Goal: Information Seeking & Learning: Learn about a topic

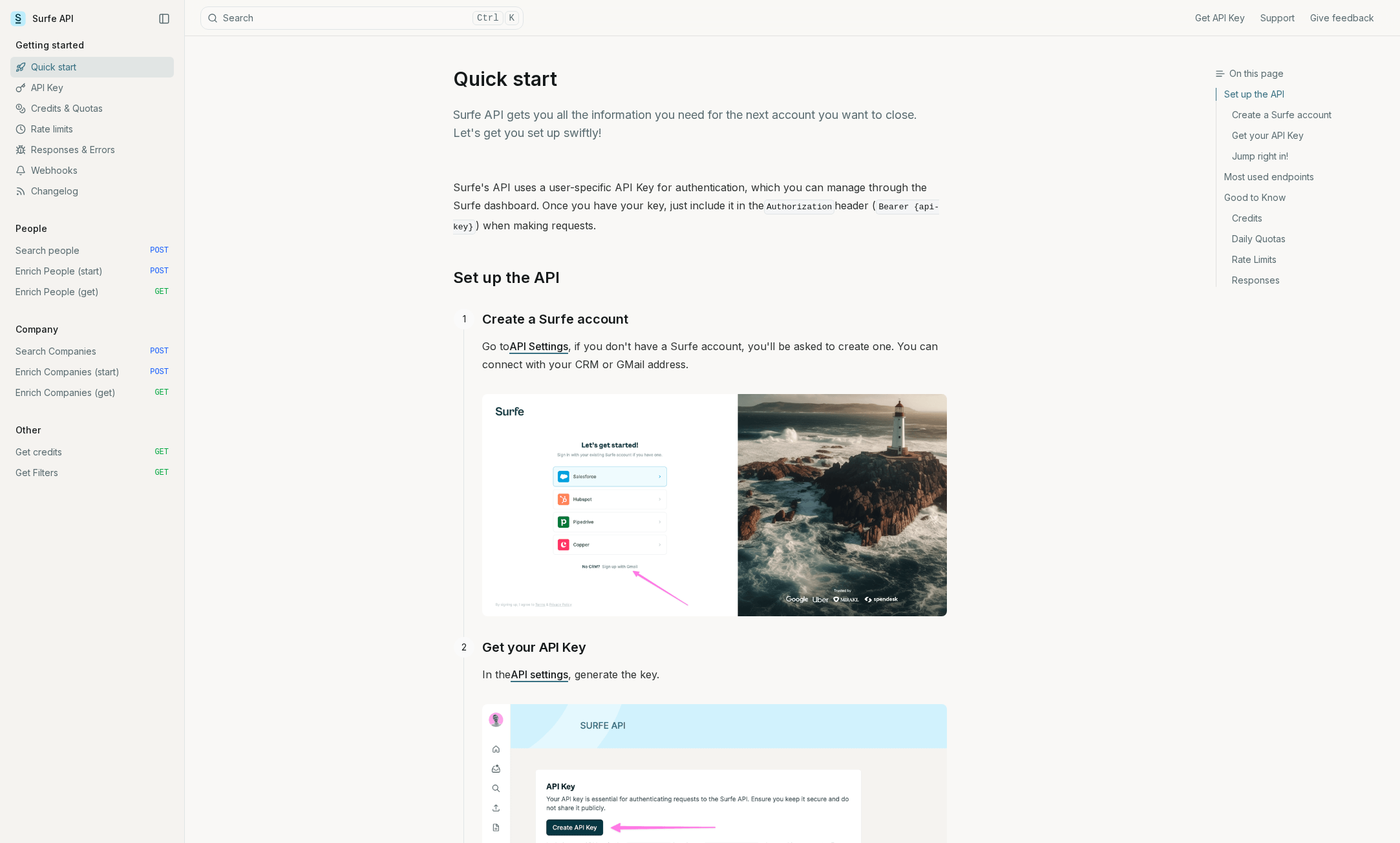
click at [1258, 222] on link "Credits" at bounding box center [1303, 218] width 173 height 20
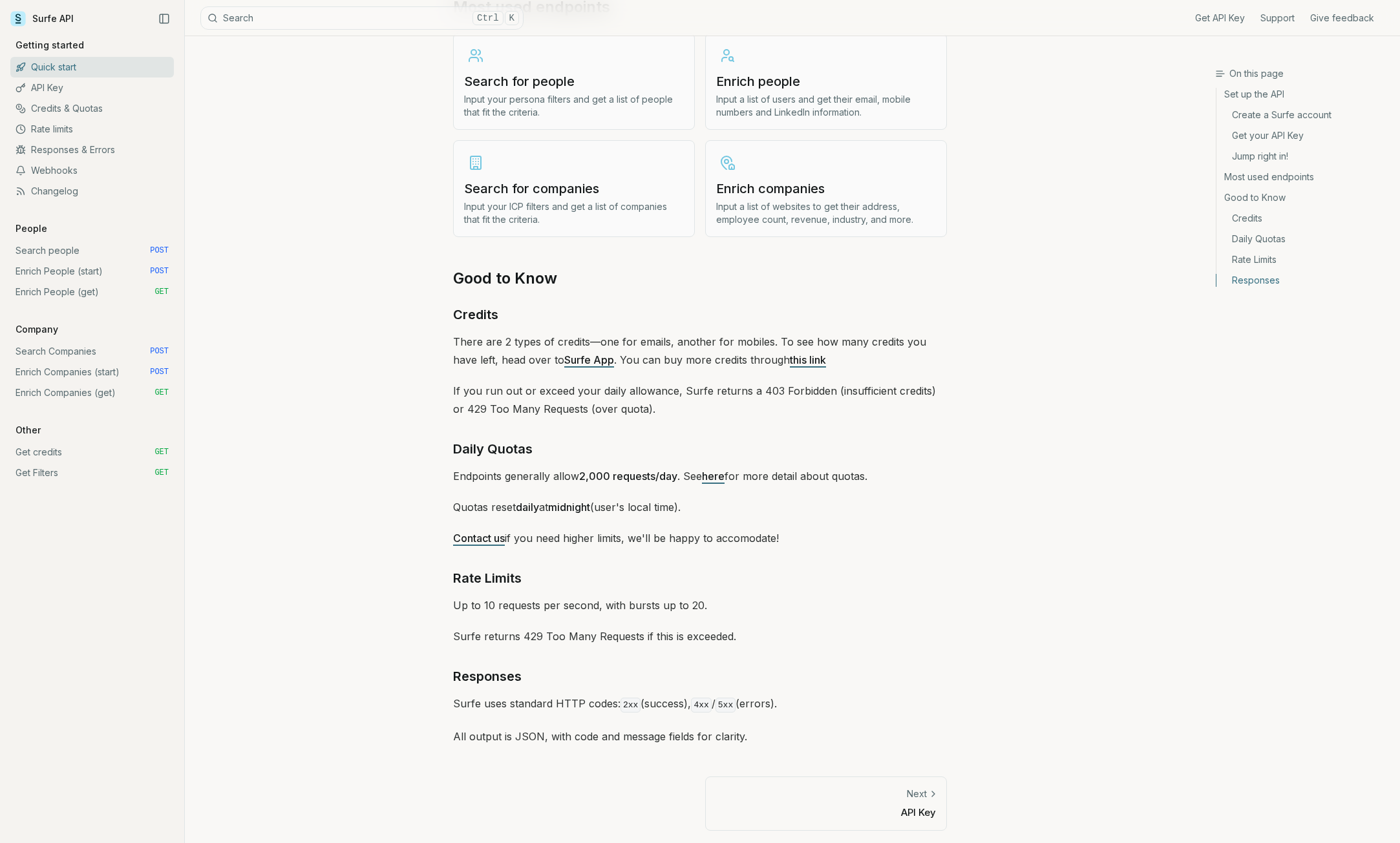
click at [61, 248] on link "Search people POST" at bounding box center [93, 250] width 164 height 20
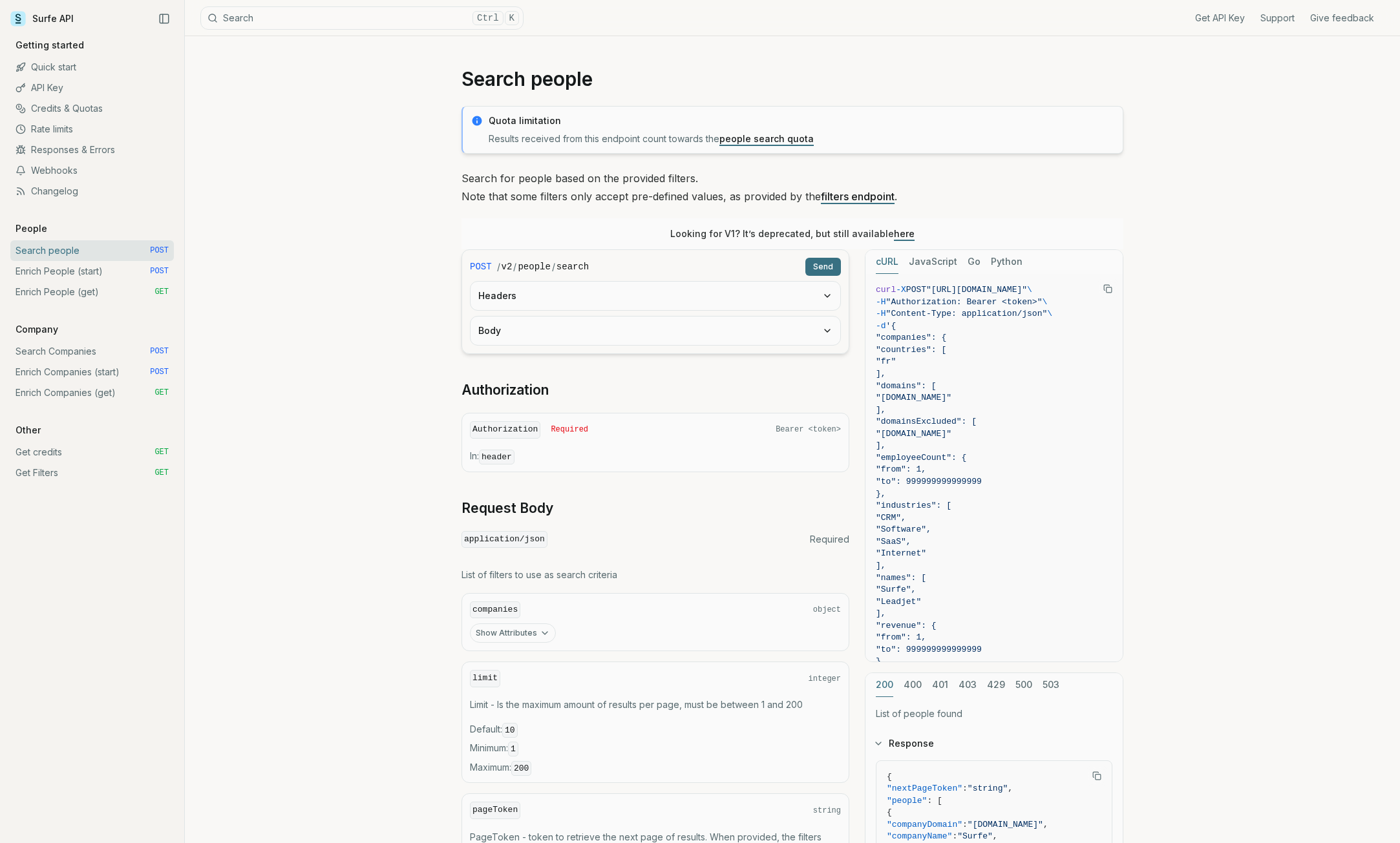
click at [813, 147] on div "Quota limitation Results received from this endpoint count towards the people s…" at bounding box center [792, 130] width 662 height 48
click at [791, 139] on link "people search quota" at bounding box center [767, 139] width 95 height 11
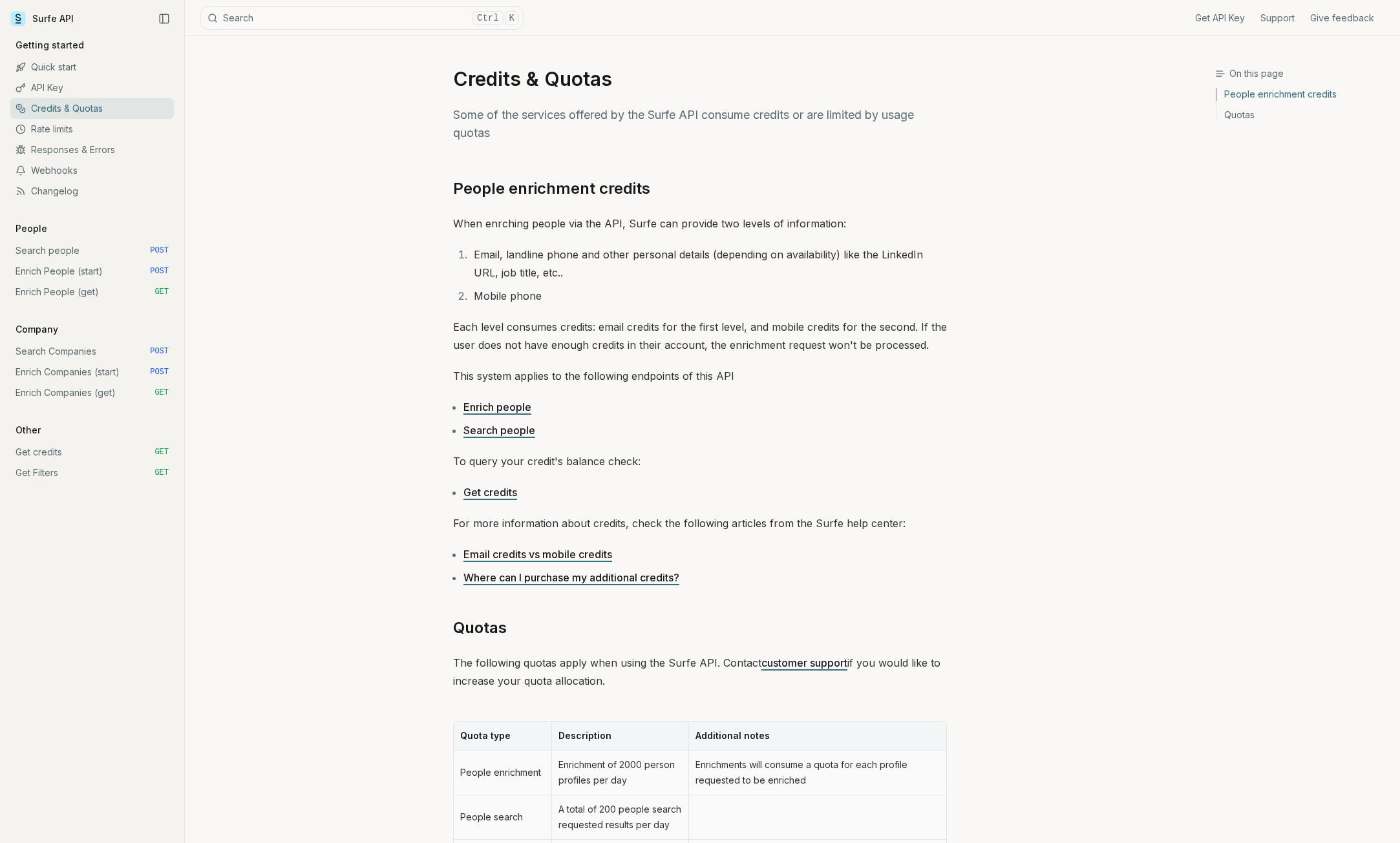
click at [52, 96] on link "API Key" at bounding box center [93, 88] width 164 height 20
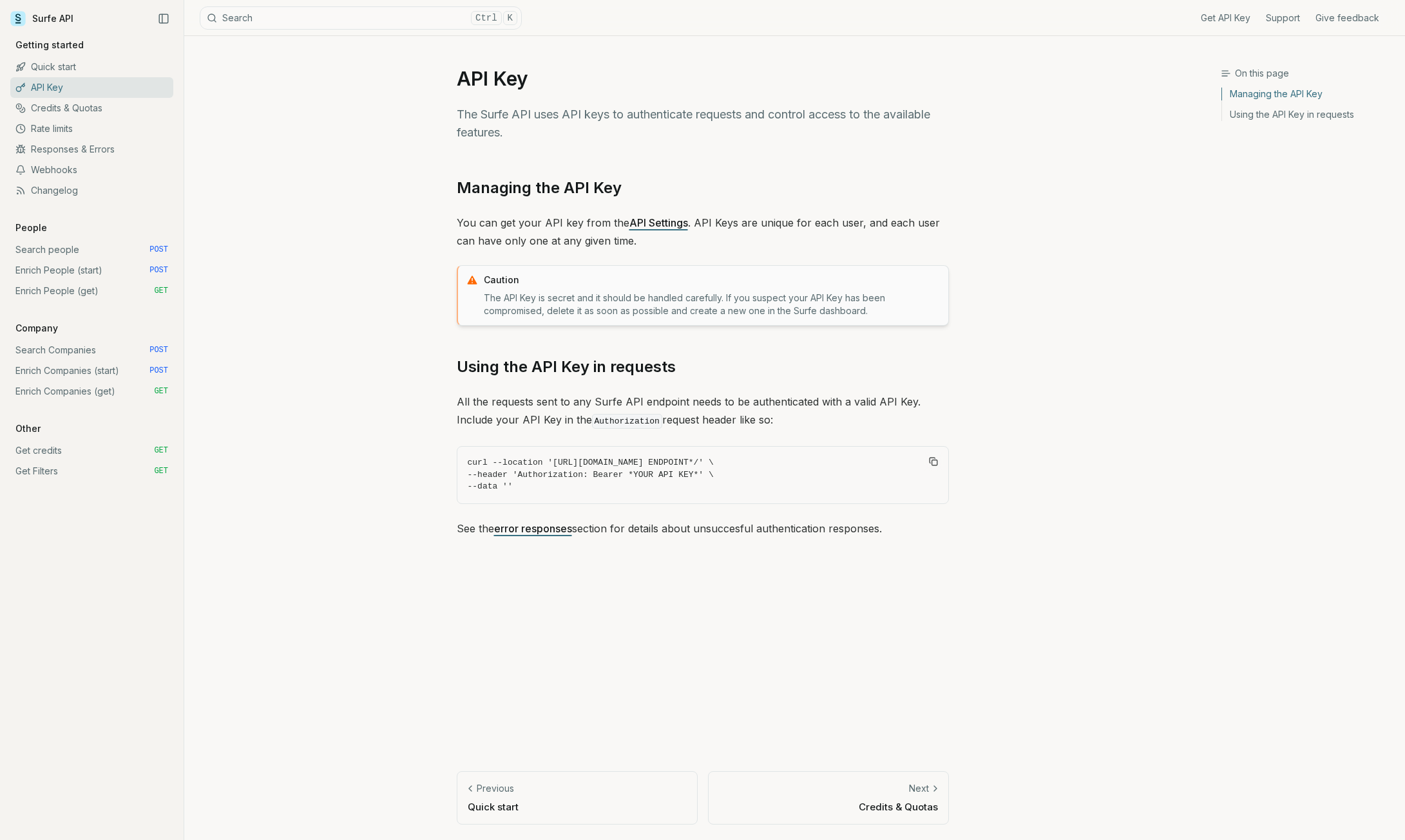
click at [95, 65] on link "Quick start" at bounding box center [92, 67] width 163 height 20
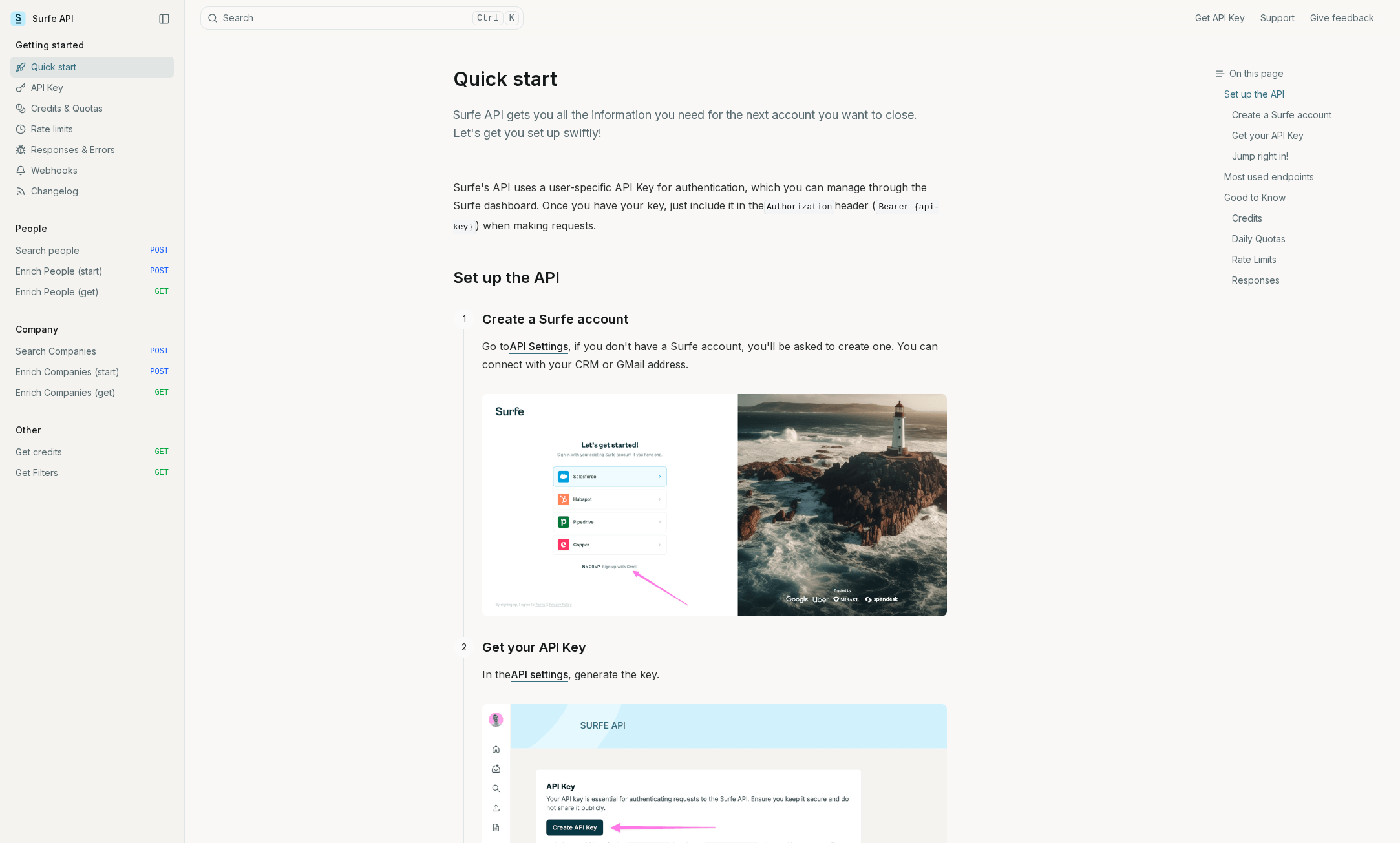
click at [69, 125] on link "Rate limits" at bounding box center [93, 128] width 164 height 20
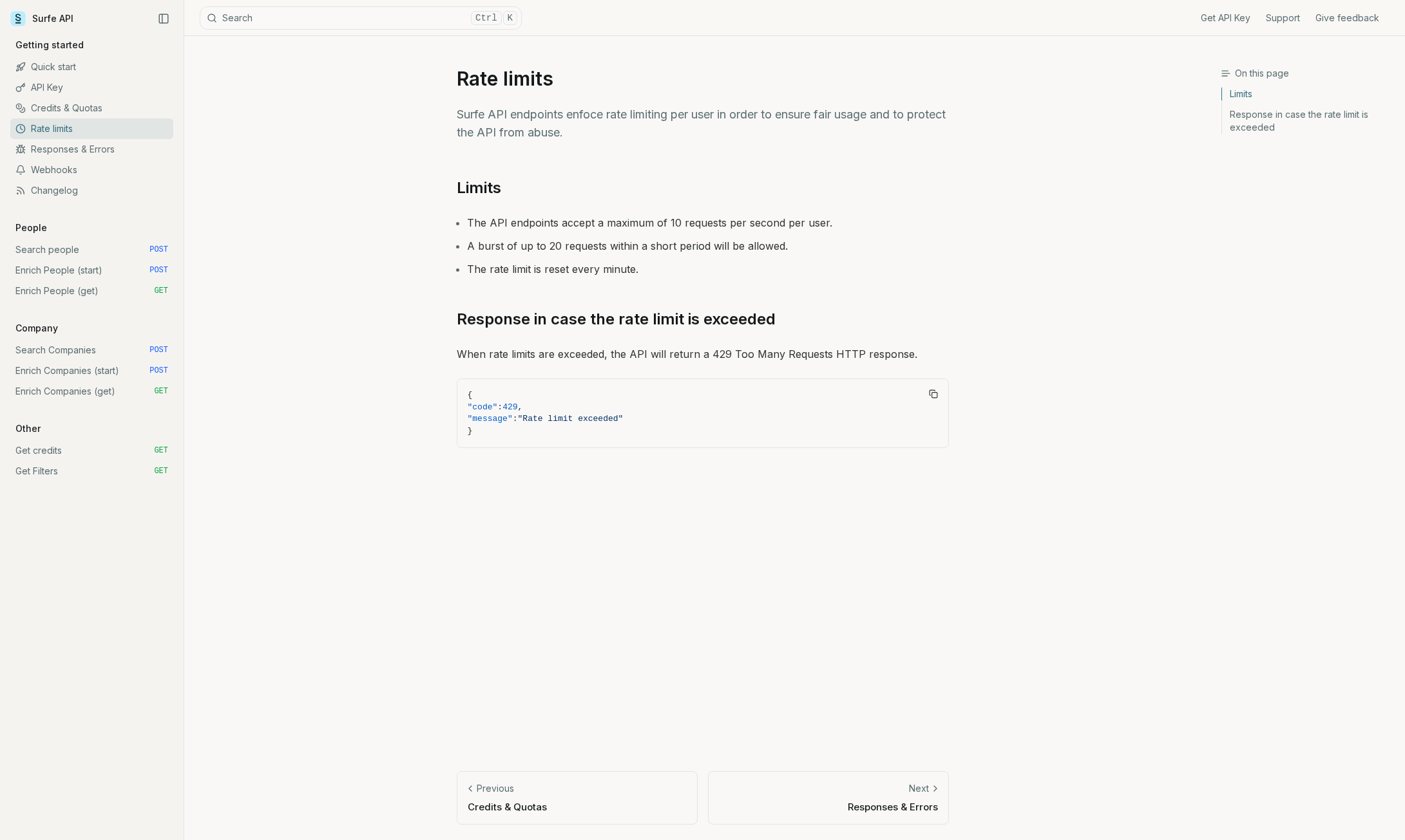
click at [76, 172] on link "Webhooks" at bounding box center [92, 170] width 163 height 20
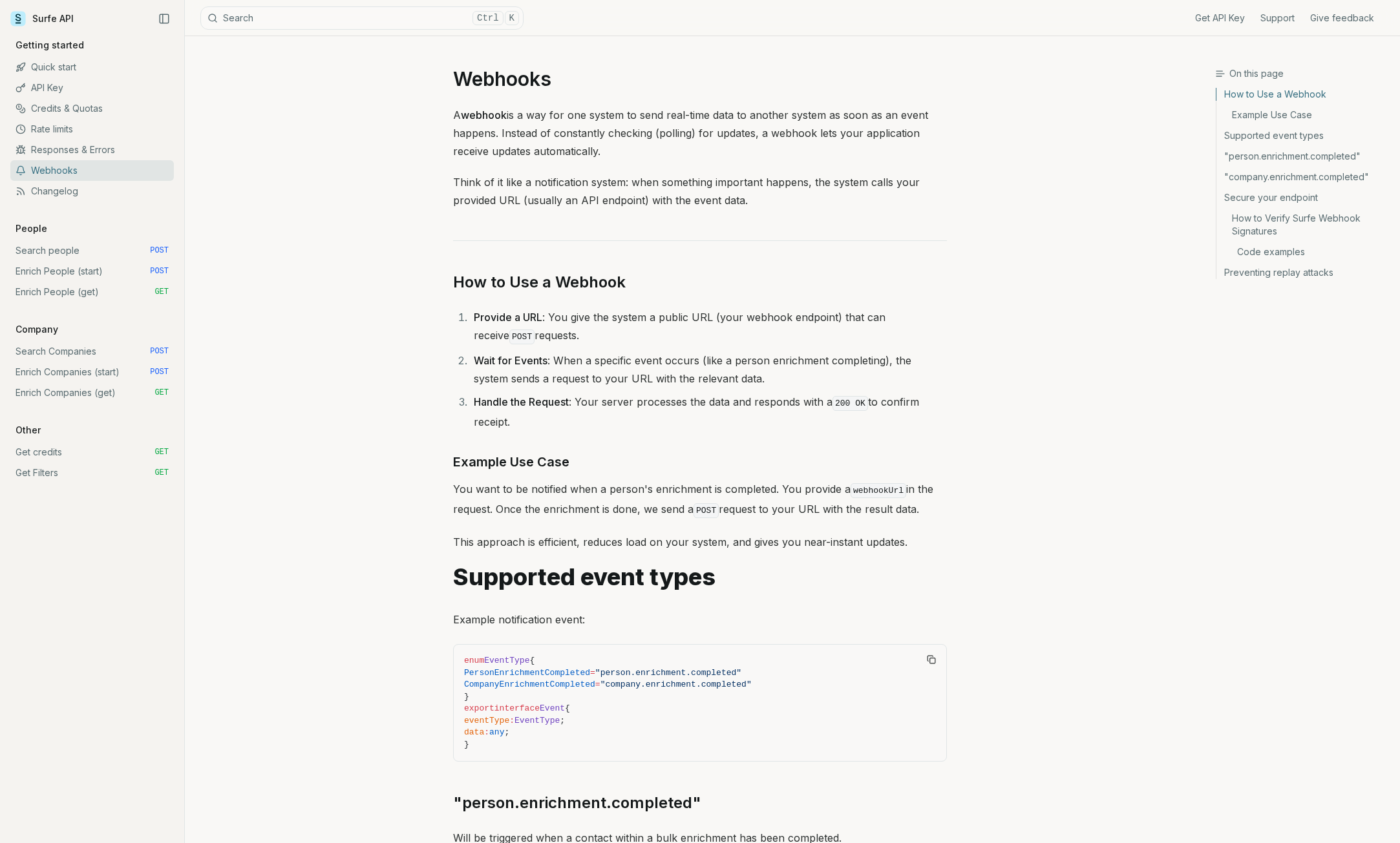
click at [78, 203] on div "Get API Key Support Give feedback Getting started Quick start API Key Credits &…" at bounding box center [93, 261] width 164 height 445
click at [78, 193] on link "Changelog" at bounding box center [93, 191] width 164 height 20
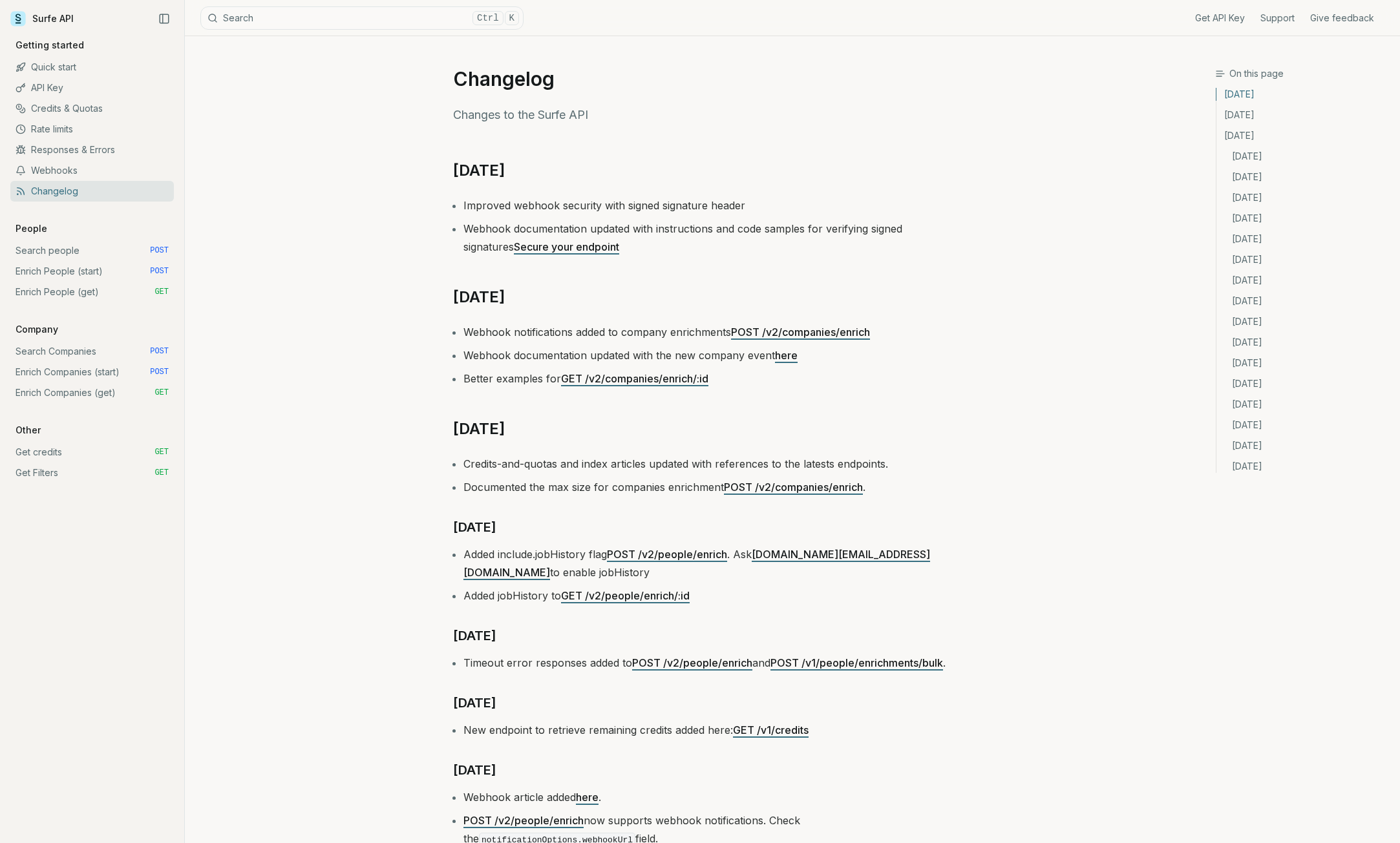
click at [88, 249] on link "Search people POST" at bounding box center [93, 250] width 164 height 20
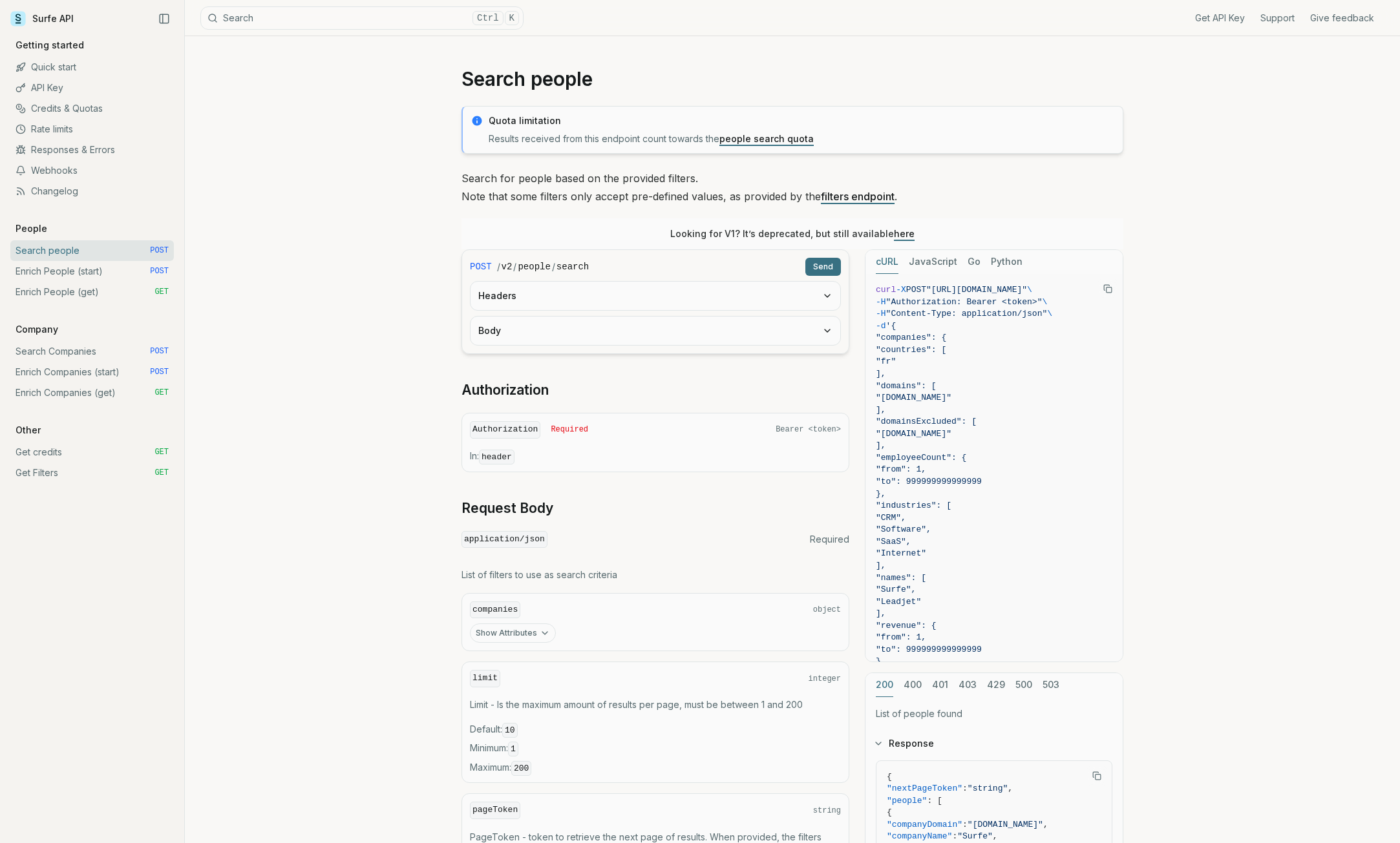
click at [88, 274] on link "Enrich People (start) POST" at bounding box center [93, 271] width 164 height 20
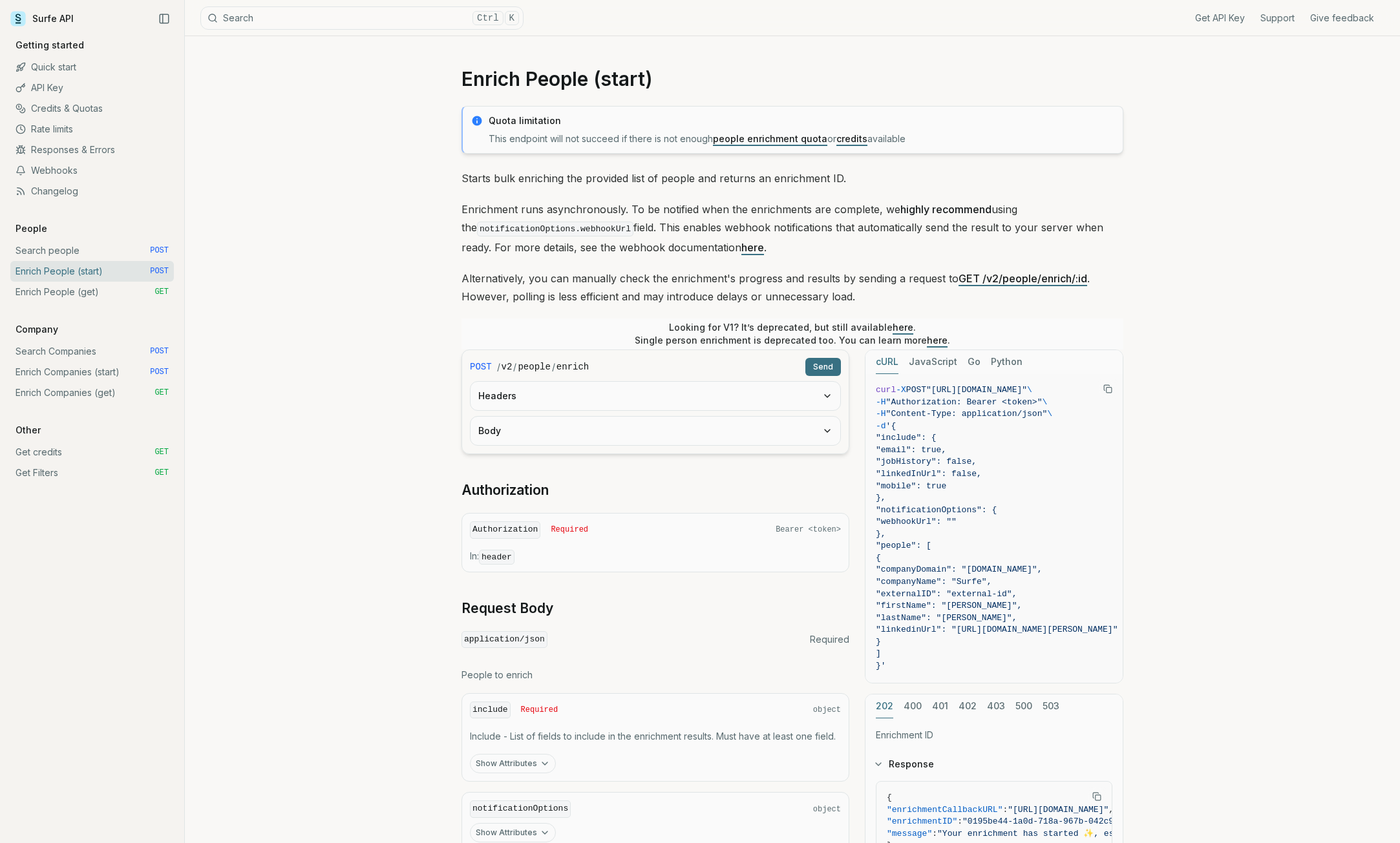
click at [88, 303] on div "Get API Key Support Give feedback Getting started Quick start API Key Credits &…" at bounding box center [93, 261] width 164 height 445
click at [105, 455] on link "Get credits GET" at bounding box center [93, 452] width 164 height 20
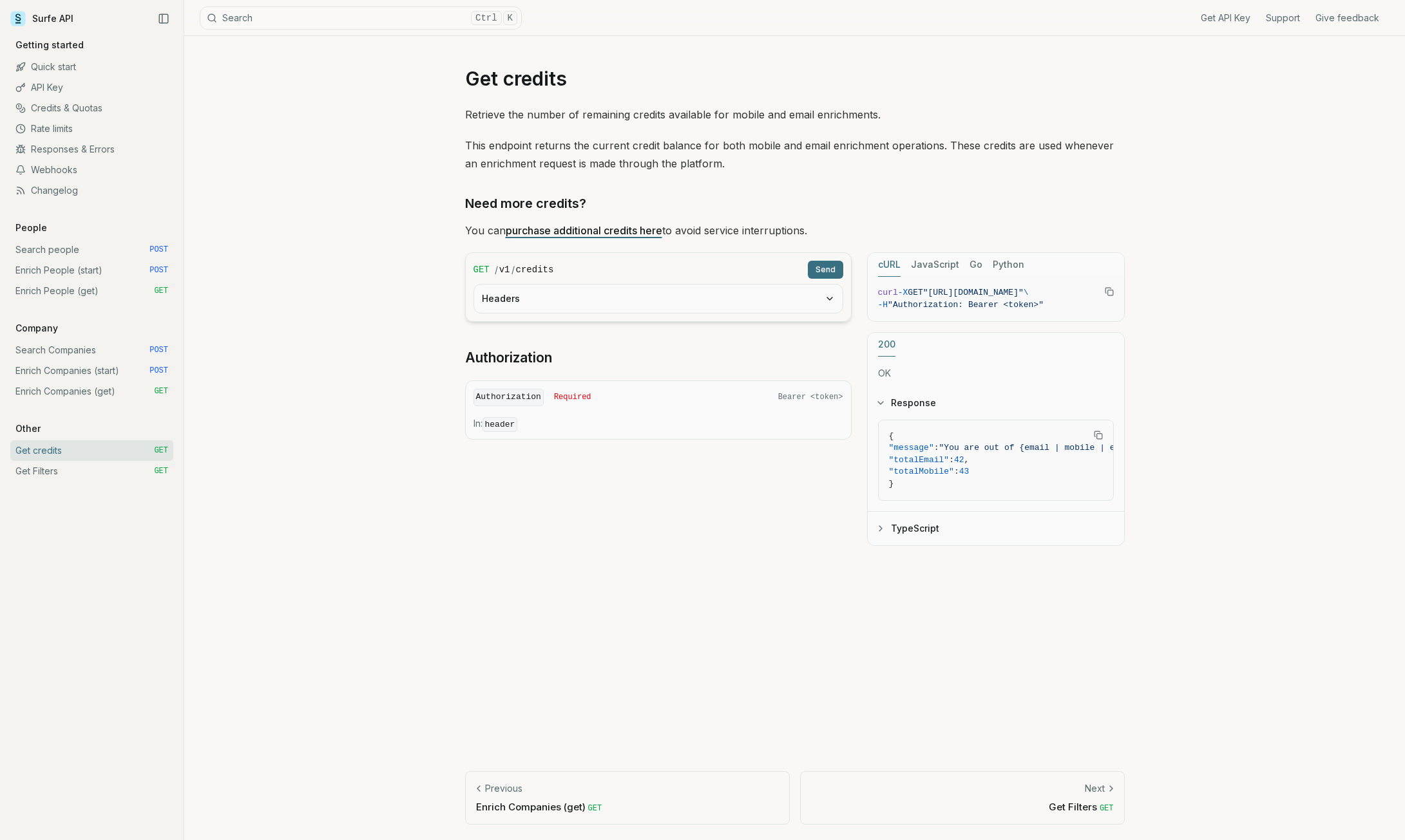
click at [111, 400] on link "Enrich Companies (get) GET" at bounding box center [92, 391] width 163 height 20
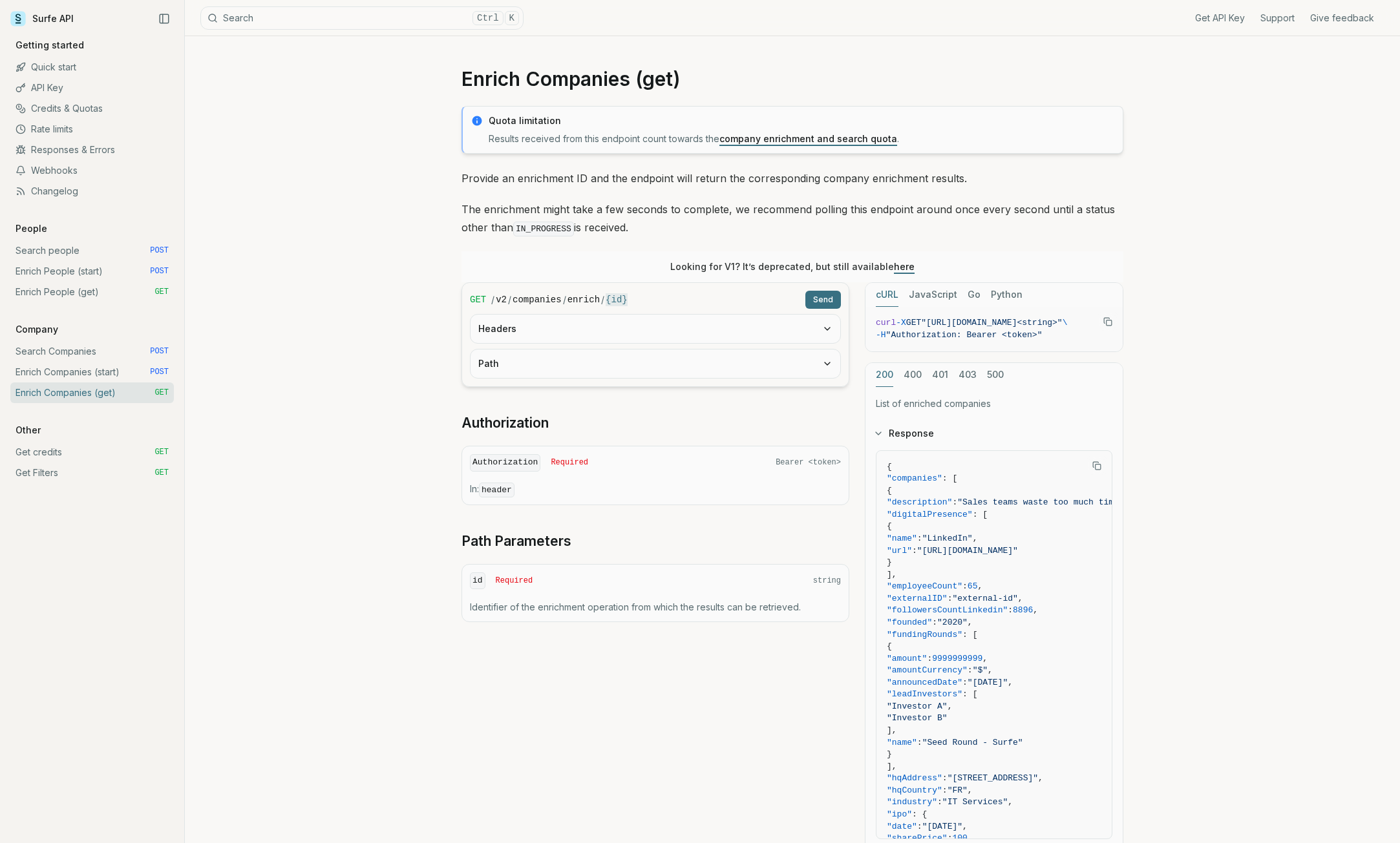
click at [121, 358] on link "Search Companies POST" at bounding box center [93, 351] width 164 height 20
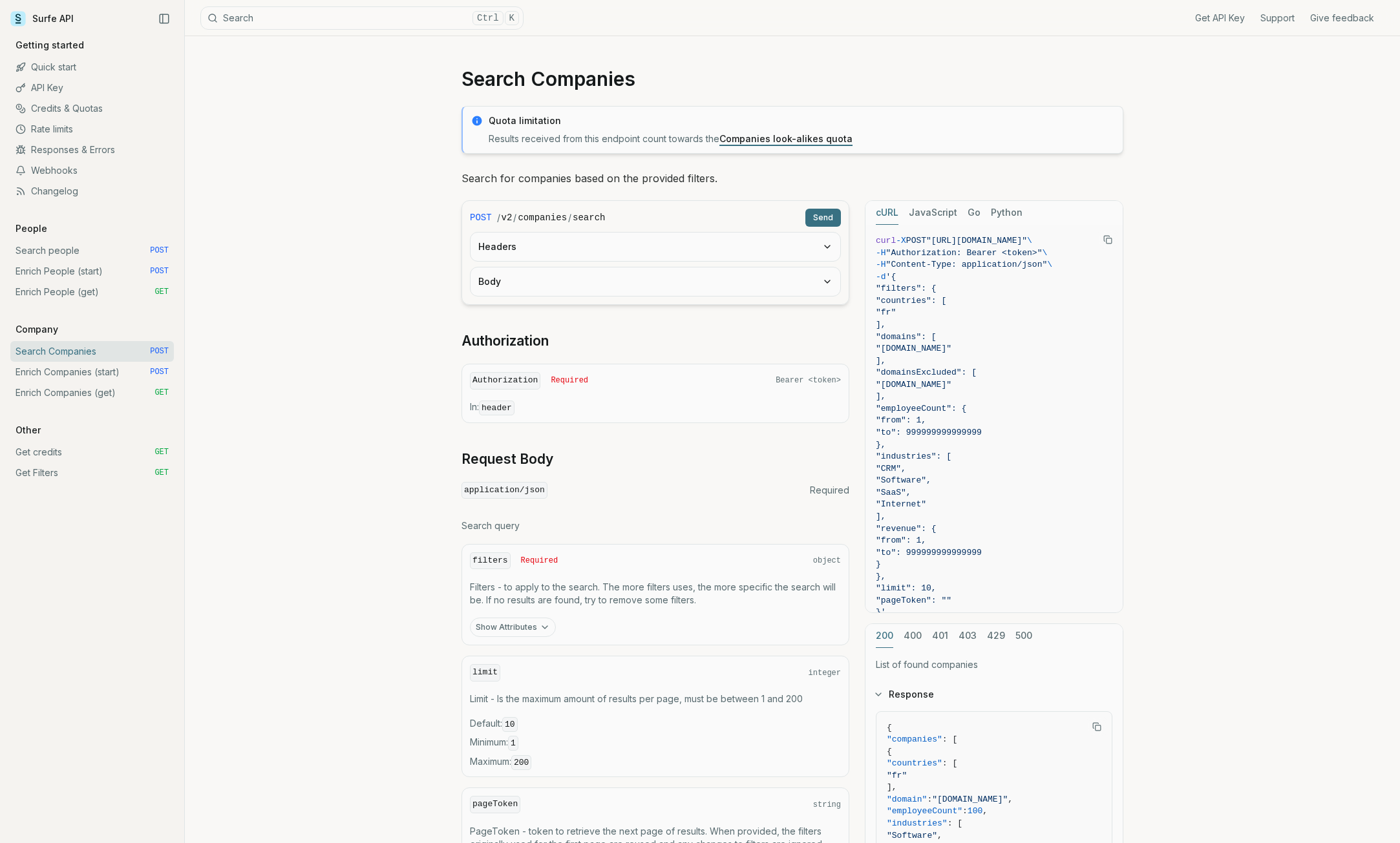
click at [118, 372] on link "Enrich Companies (start) POST" at bounding box center [93, 371] width 164 height 20
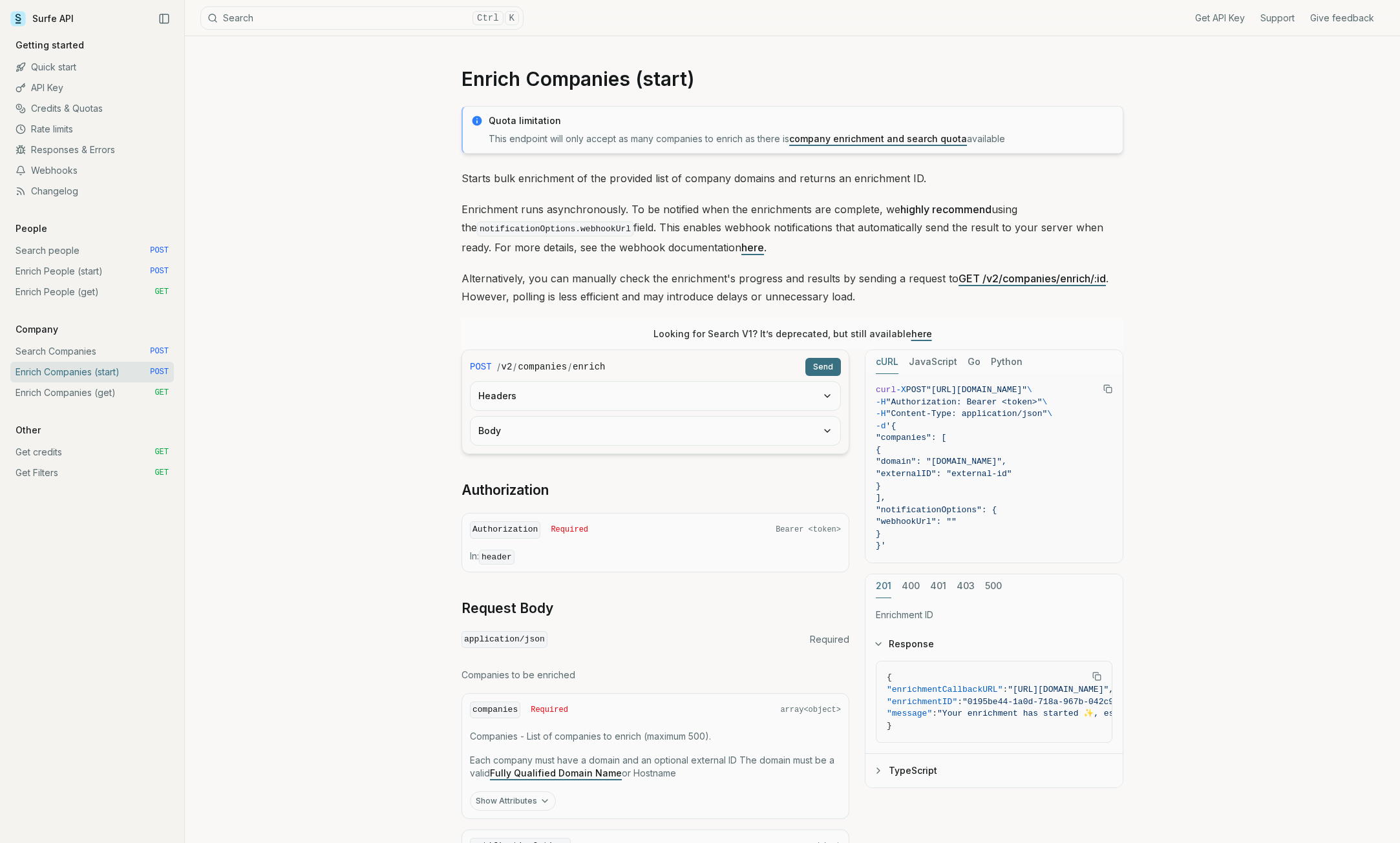
click at [119, 267] on link "Enrich People (start) POST" at bounding box center [93, 271] width 164 height 20
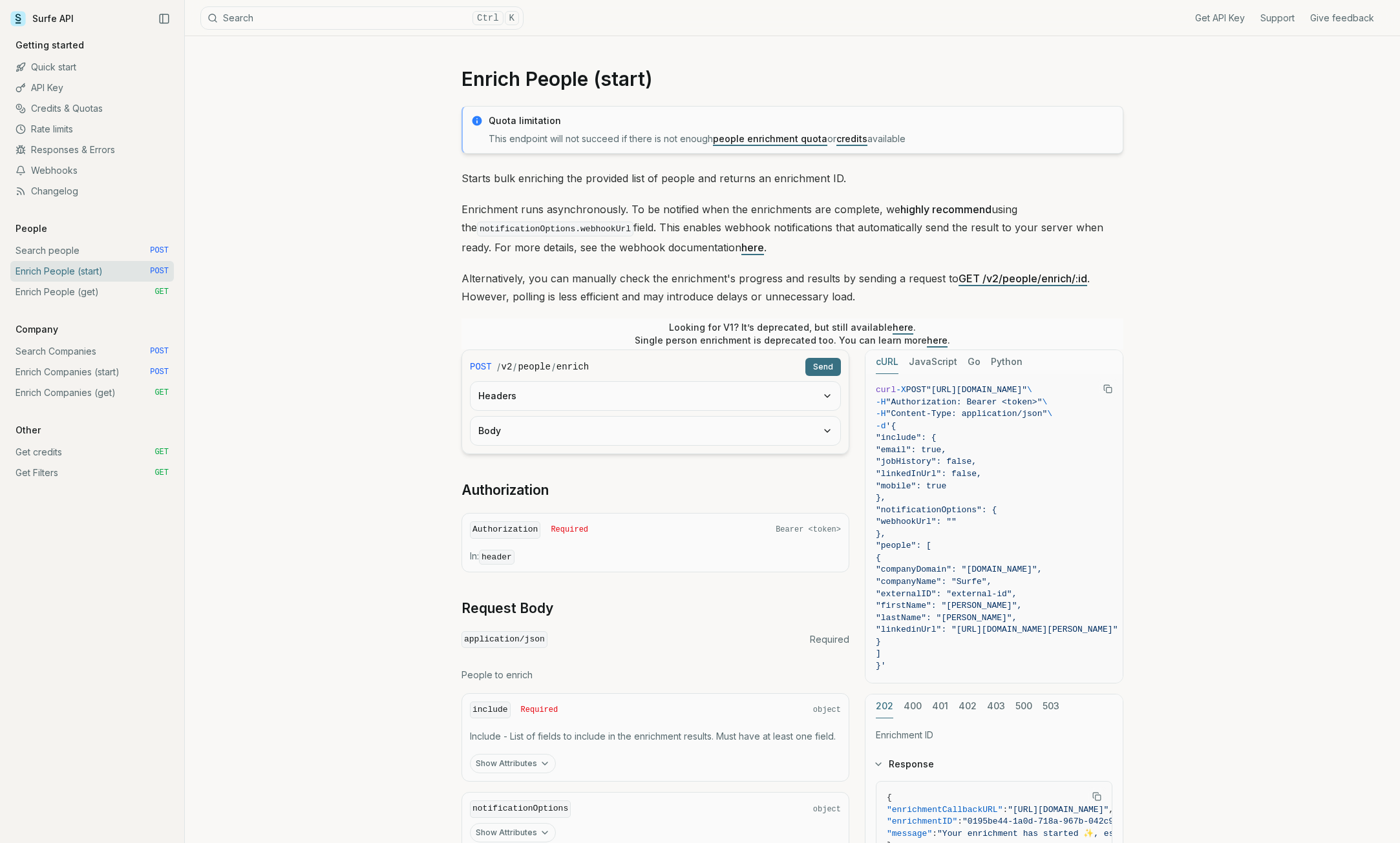
click at [119, 247] on link "Search people POST" at bounding box center [93, 250] width 164 height 20
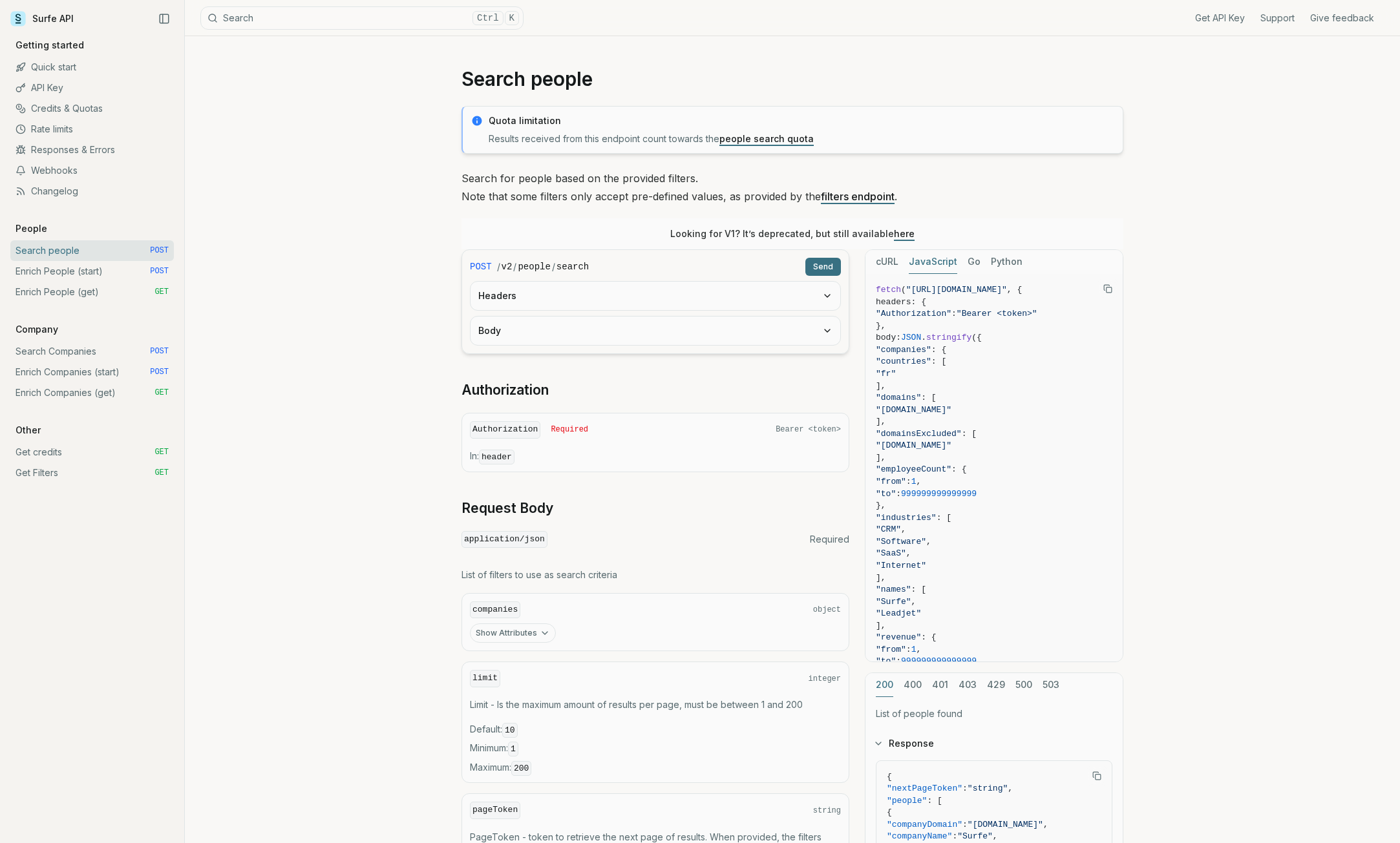
click at [949, 263] on button "JavaScript" at bounding box center [933, 262] width 49 height 24
click at [905, 265] on div "cURL JavaScript Go Python" at bounding box center [994, 262] width 257 height 24
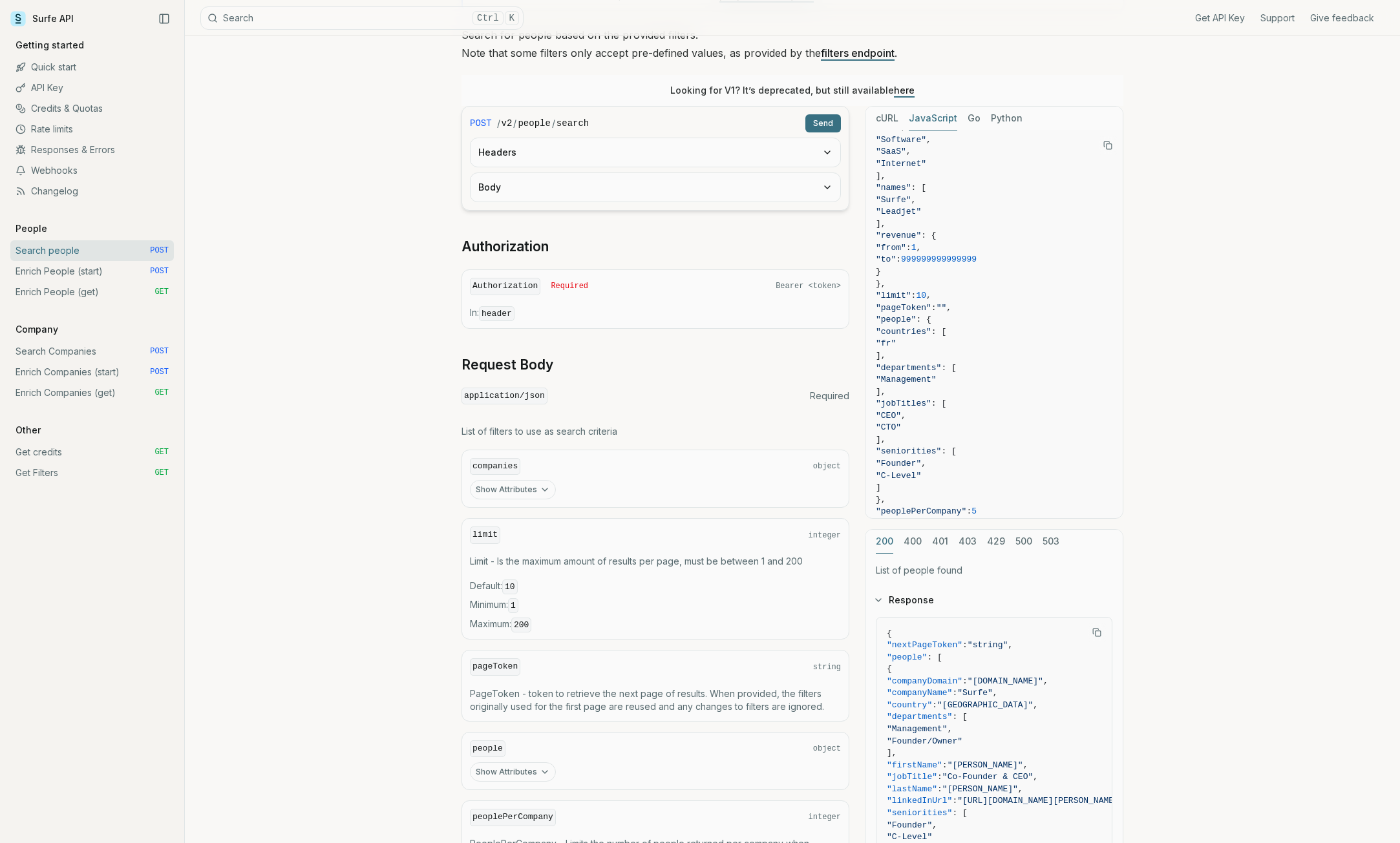
scroll to position [167, 0]
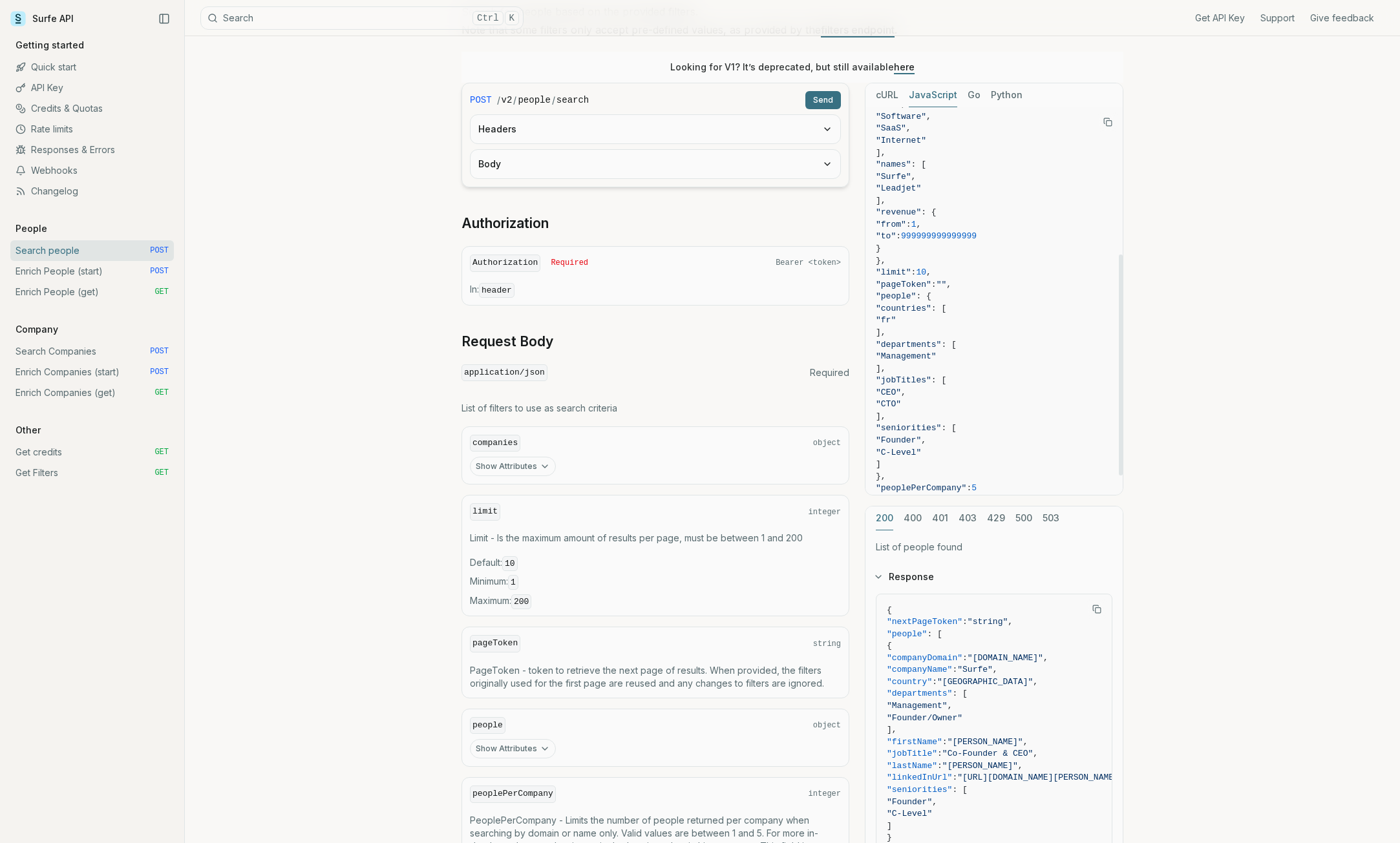
click at [95, 270] on link "Enrich People (start) POST" at bounding box center [93, 271] width 164 height 20
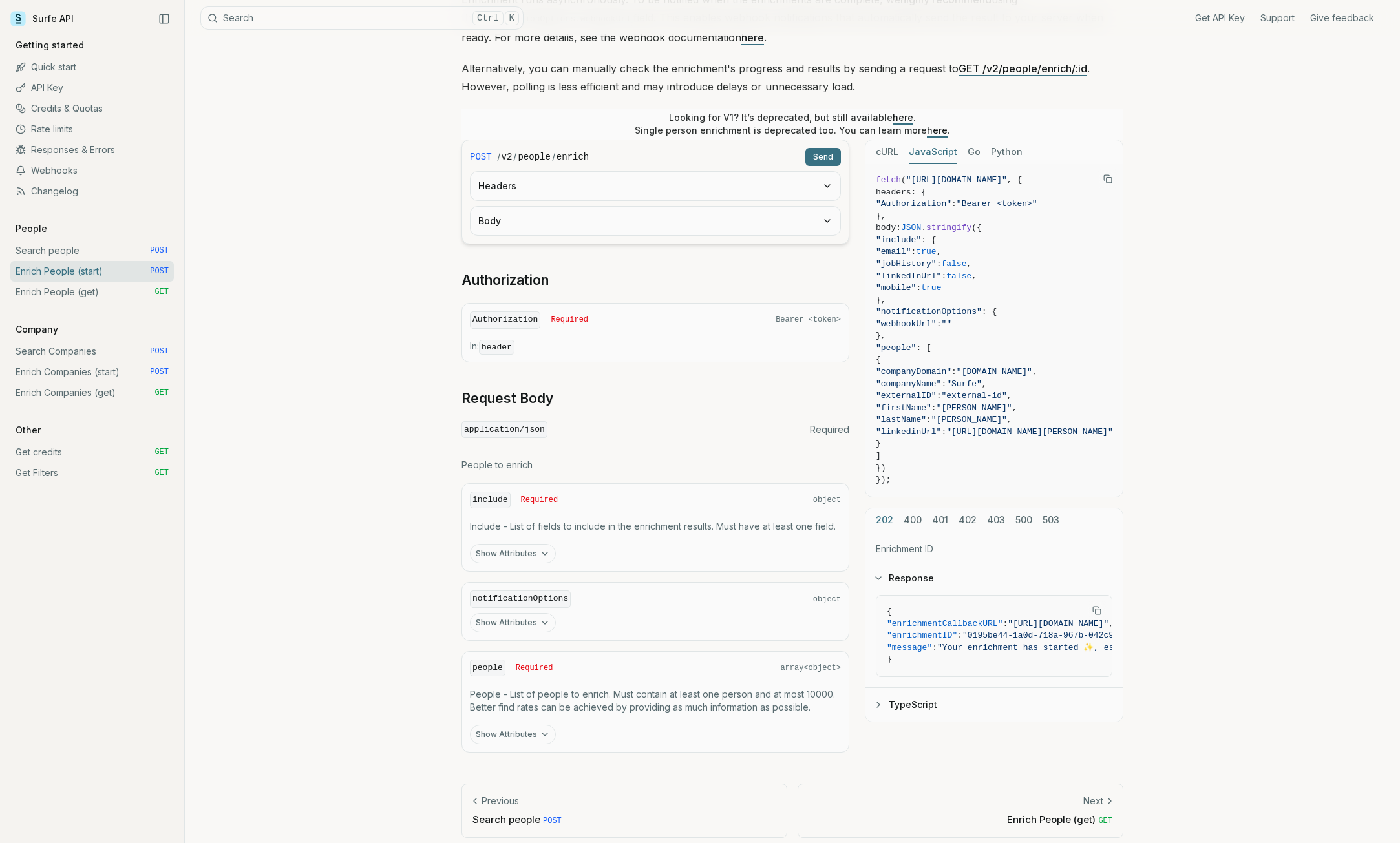
scroll to position [219, 0]
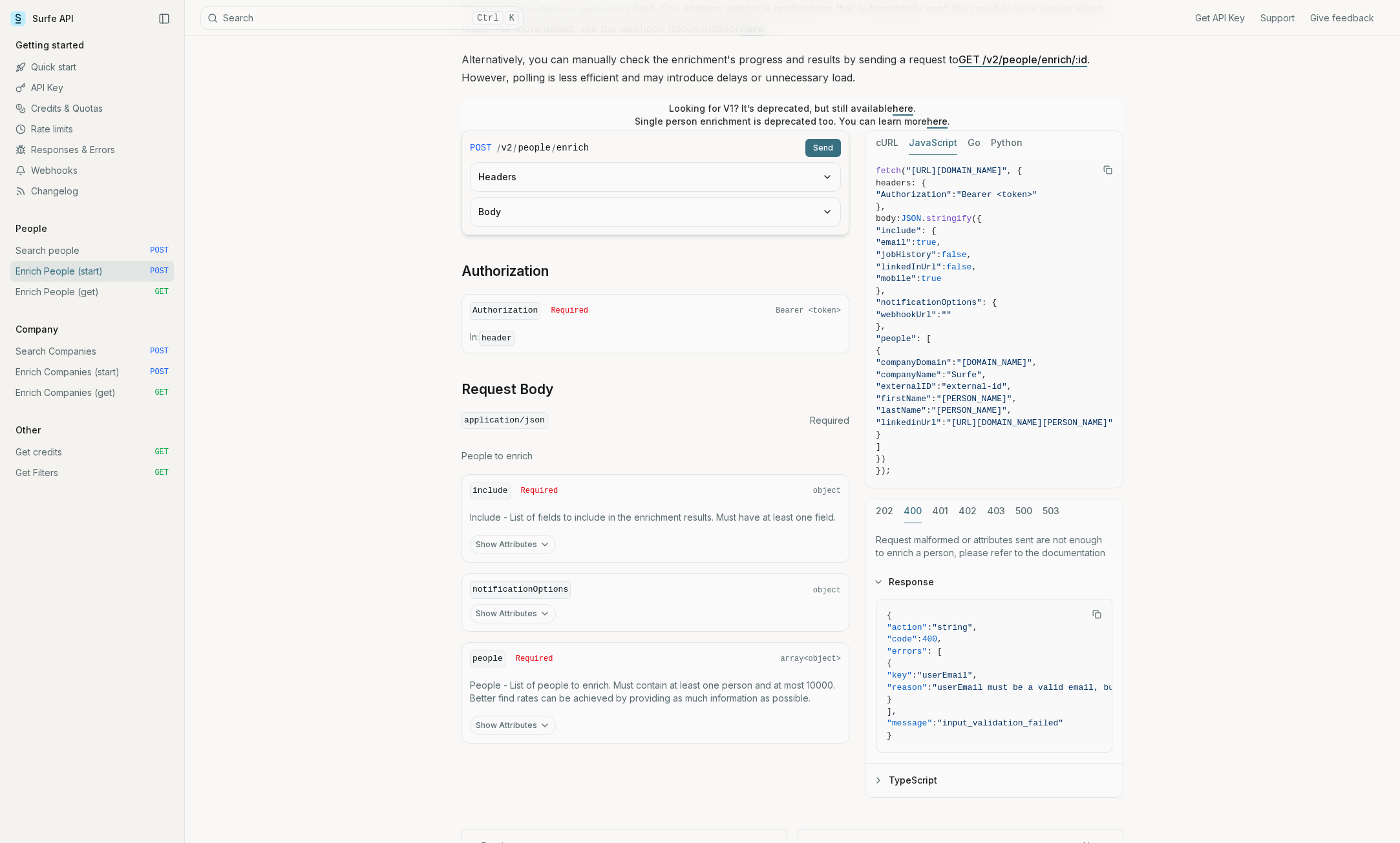
click at [909, 508] on button "400" at bounding box center [913, 511] width 18 height 24
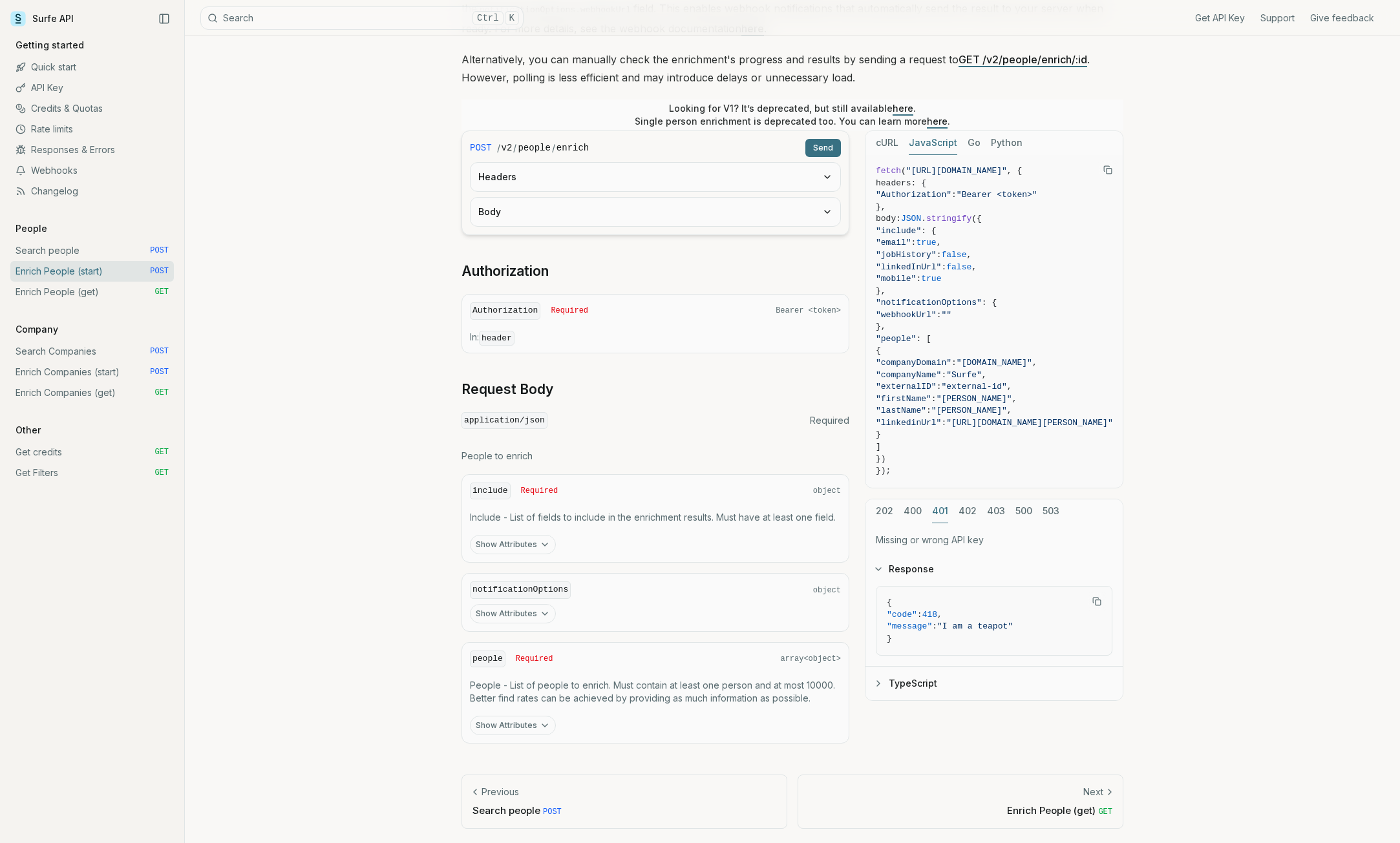
click at [944, 509] on button "401" at bounding box center [940, 511] width 16 height 24
click at [980, 509] on div "202 400 401 402 403 500 503" at bounding box center [994, 511] width 257 height 24
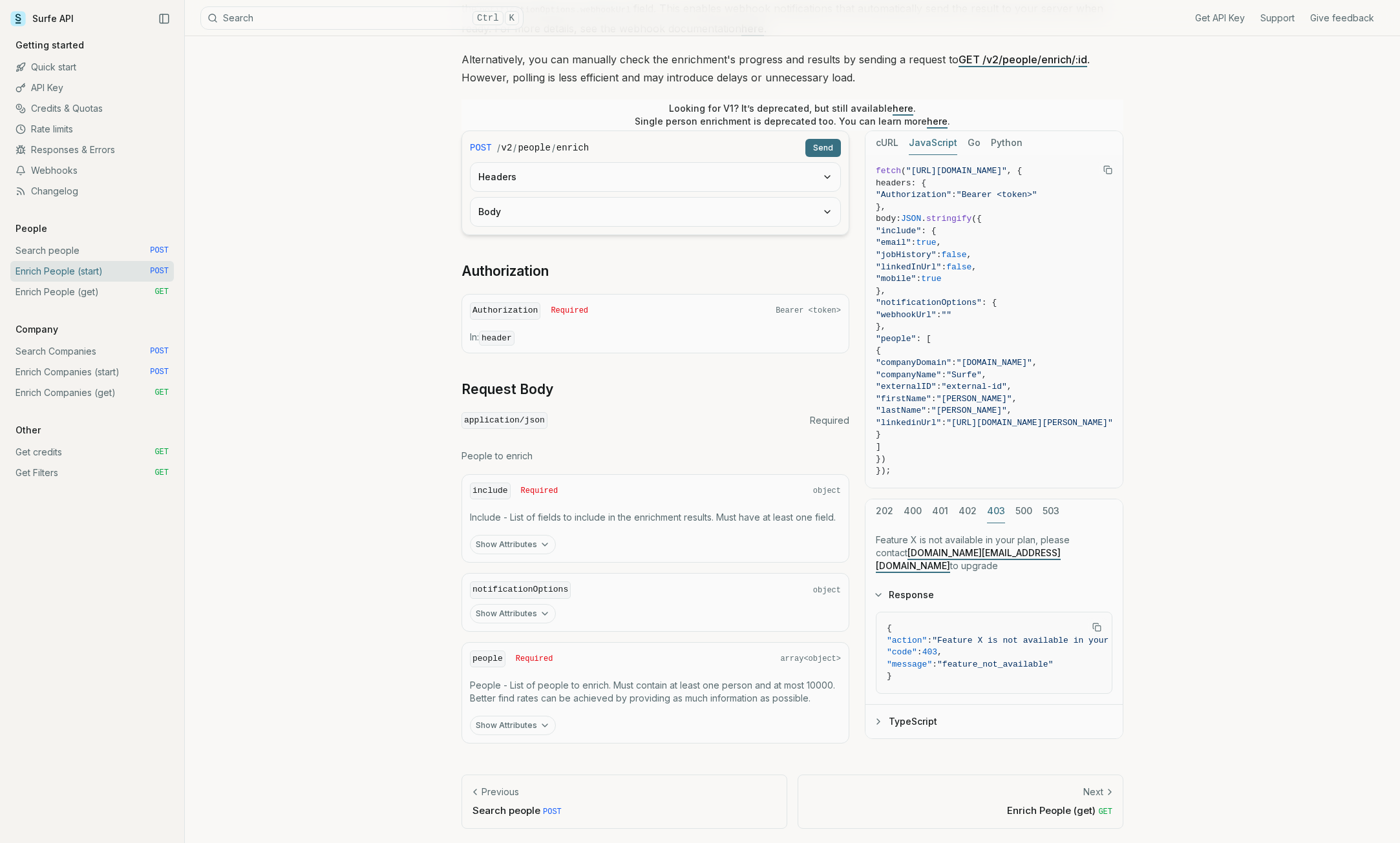
click at [1002, 509] on button "403" at bounding box center [996, 511] width 18 height 24
click at [1036, 513] on div "202 400 401 402 403 500 503" at bounding box center [994, 511] width 257 height 24
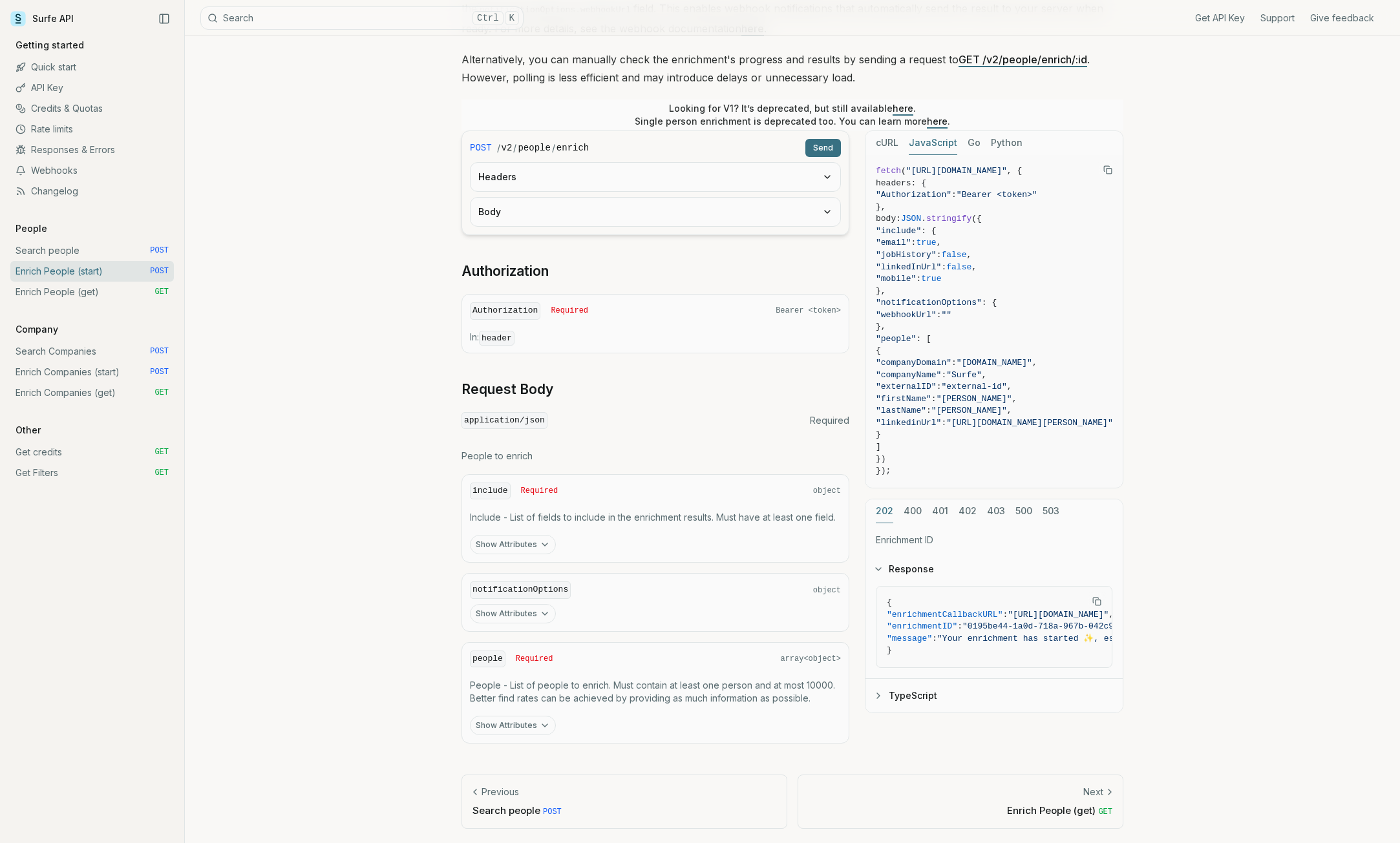
click at [881, 511] on button "202" at bounding box center [884, 511] width 18 height 24
click at [102, 294] on link "Enrich People (get) GET" at bounding box center [93, 292] width 164 height 20
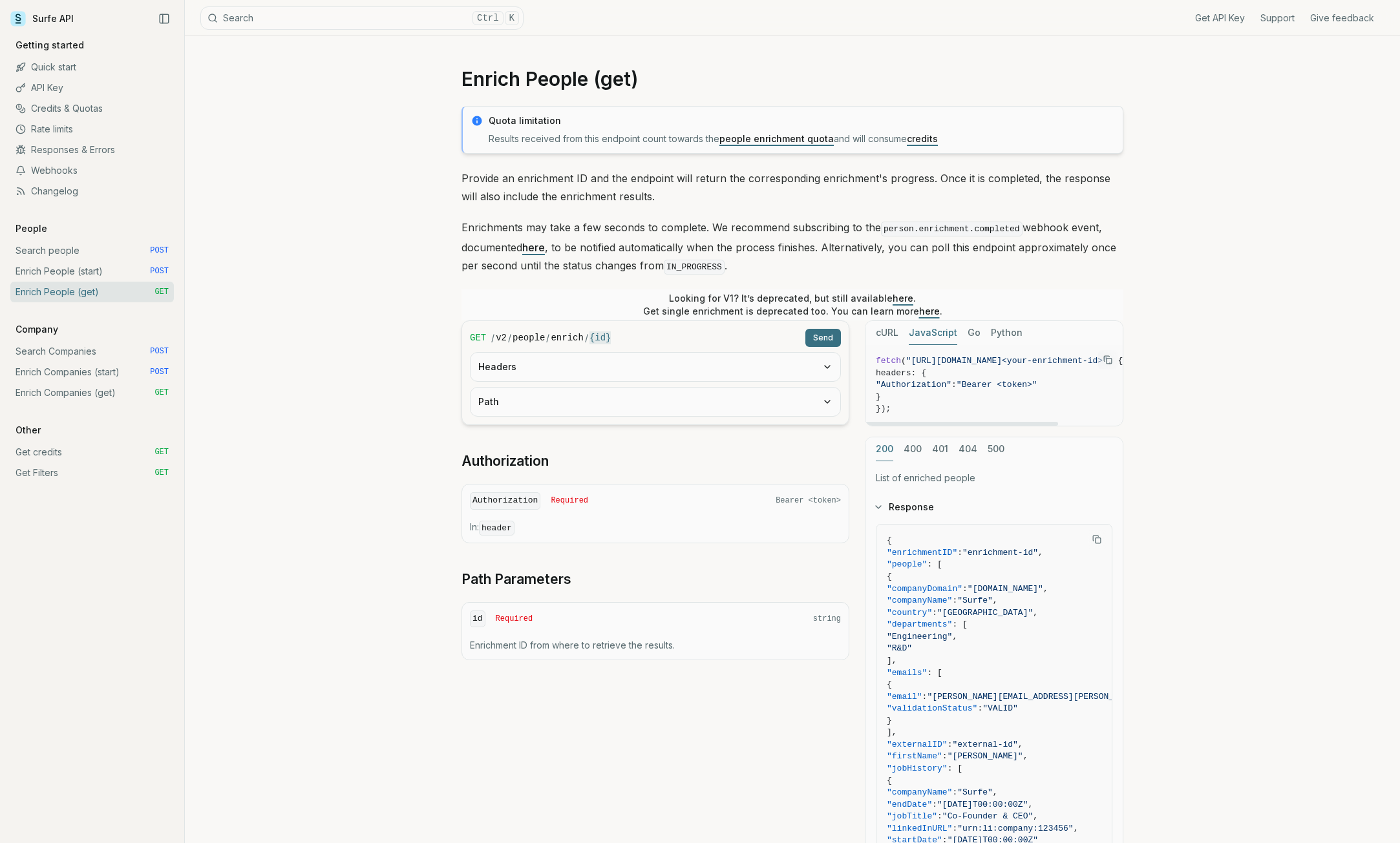
click at [890, 335] on button "cURL" at bounding box center [887, 333] width 23 height 24
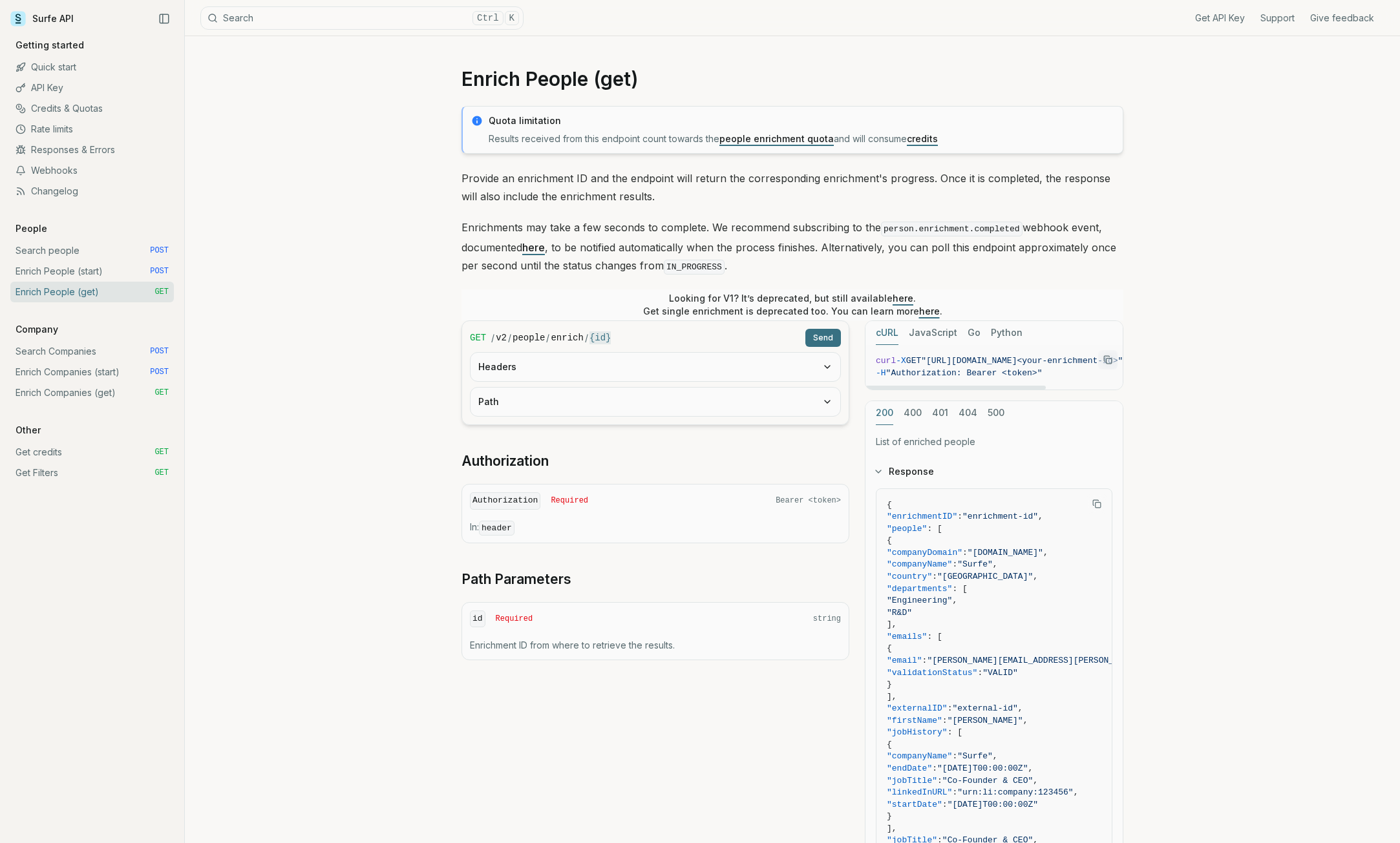
drag, startPoint x: 1004, startPoint y: 388, endPoint x: 903, endPoint y: 392, distance: 101.1
click at [903, 390] on div at bounding box center [955, 387] width 180 height 4
click at [706, 366] on button "Headers" at bounding box center [655, 367] width 369 height 28
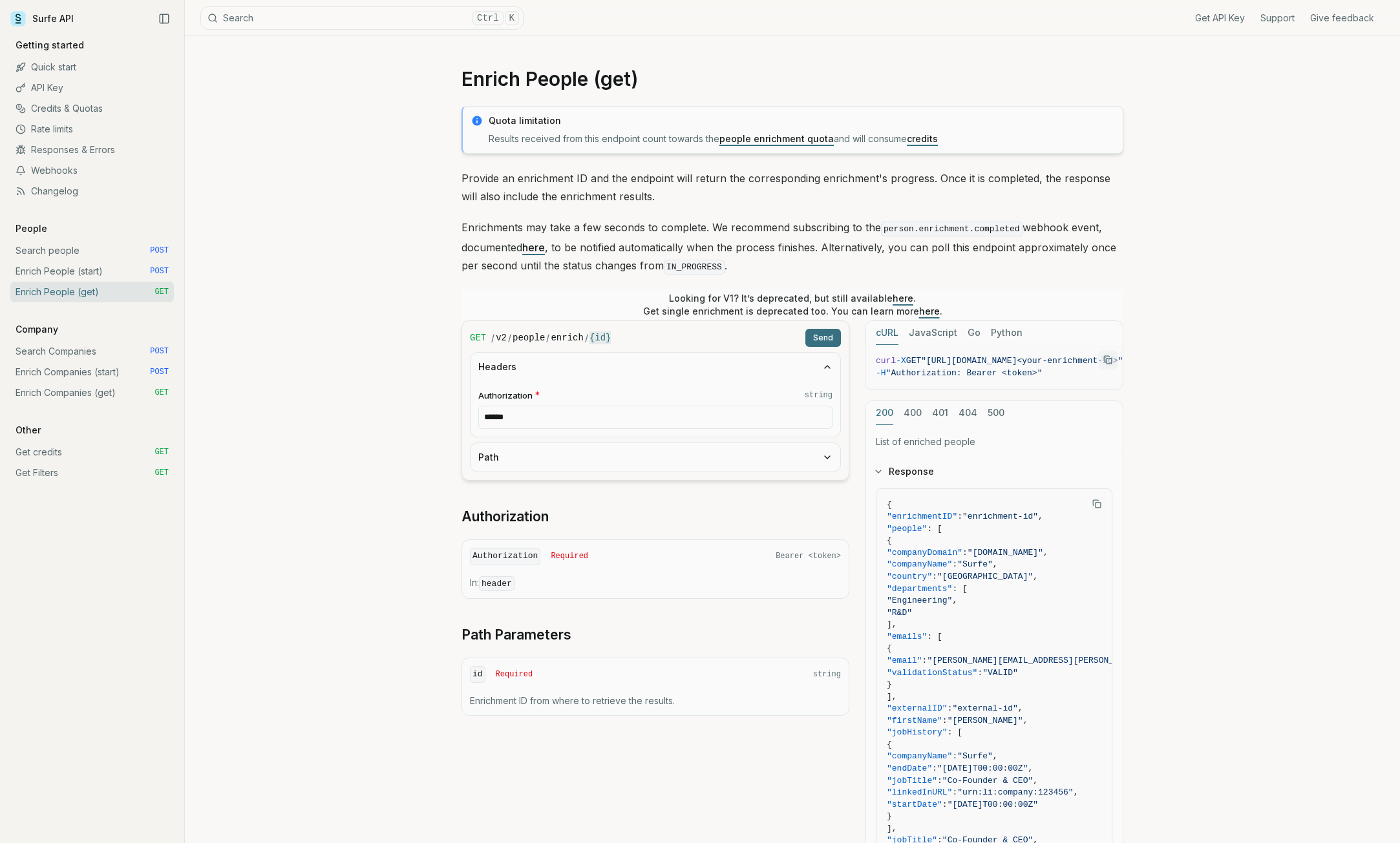
click at [697, 452] on button "Path" at bounding box center [655, 458] width 369 height 28
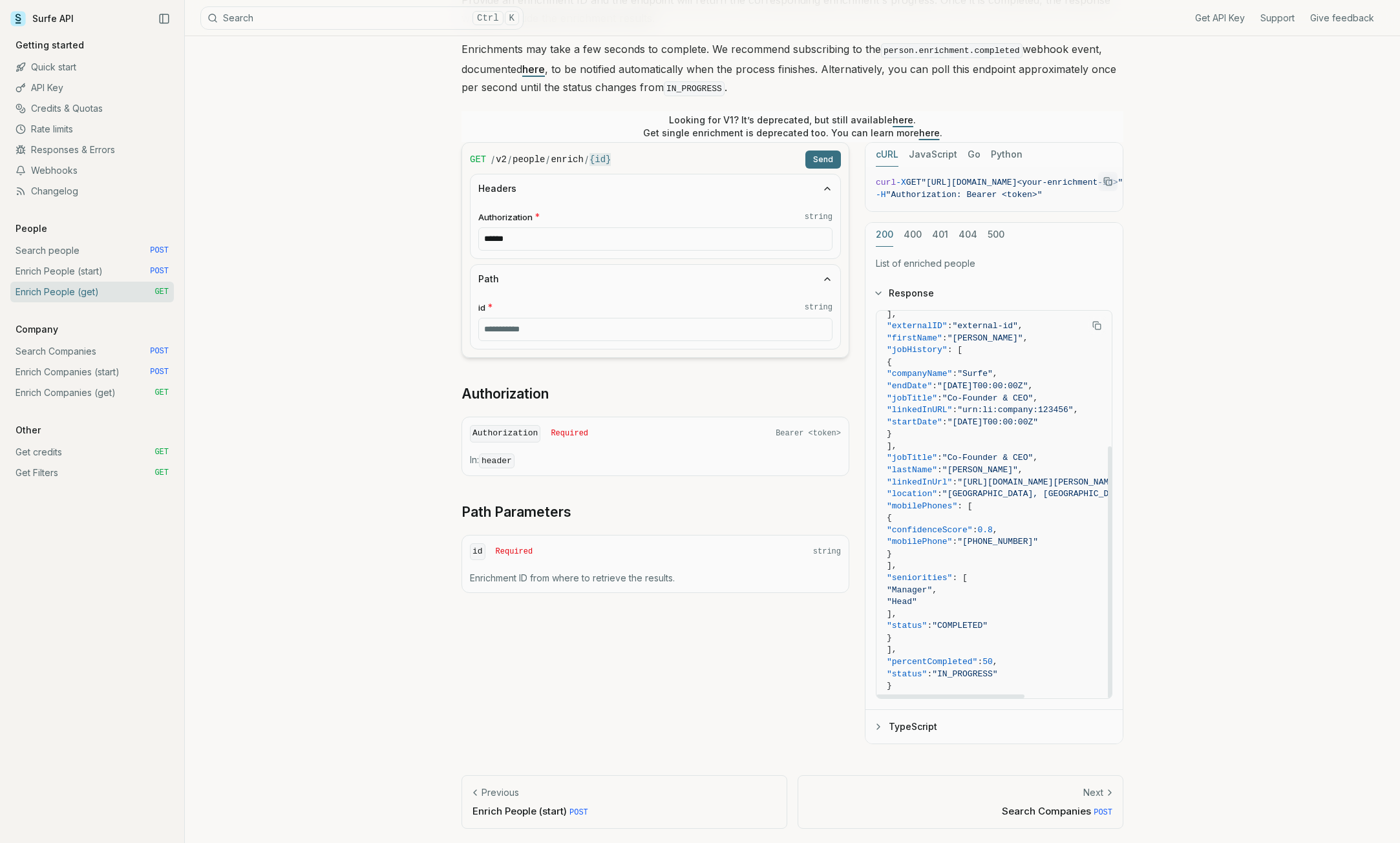
scroll to position [209, 0]
click at [901, 729] on button "TypeScript" at bounding box center [994, 727] width 257 height 34
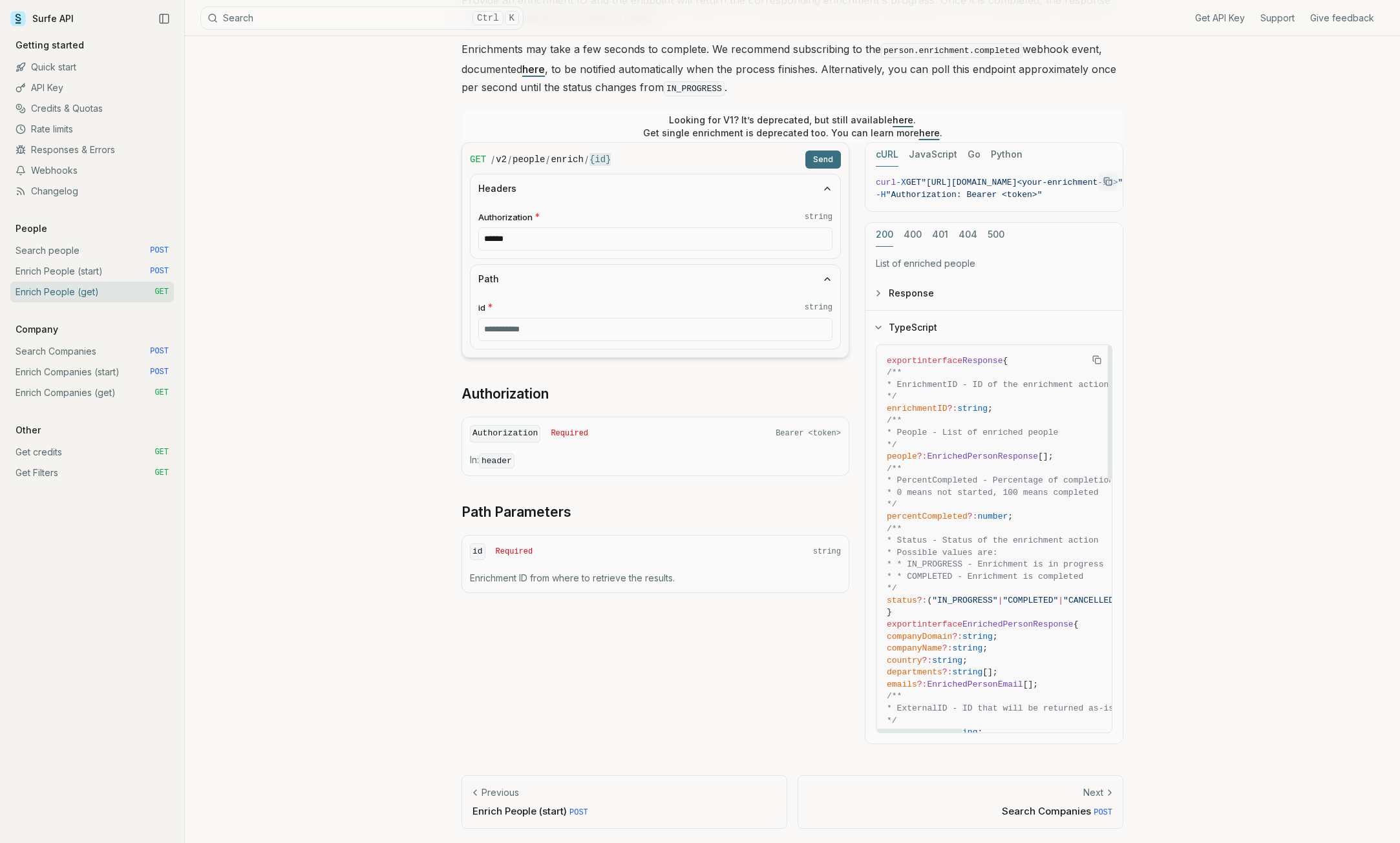
click at [921, 338] on button "TypeScript" at bounding box center [994, 328] width 257 height 34
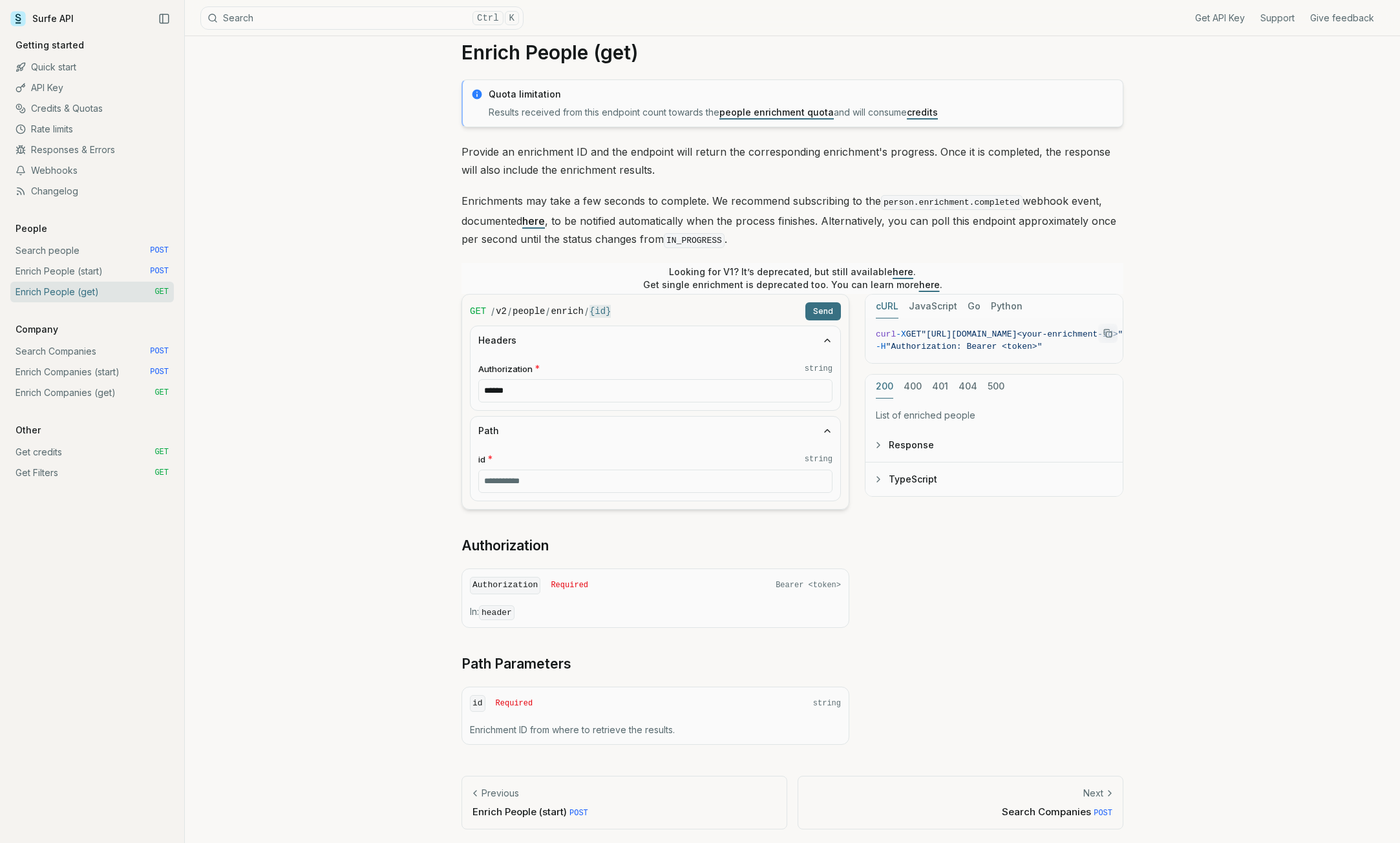
click at [527, 818] on link "Previous Enrich People (start) POST" at bounding box center [624, 803] width 326 height 54
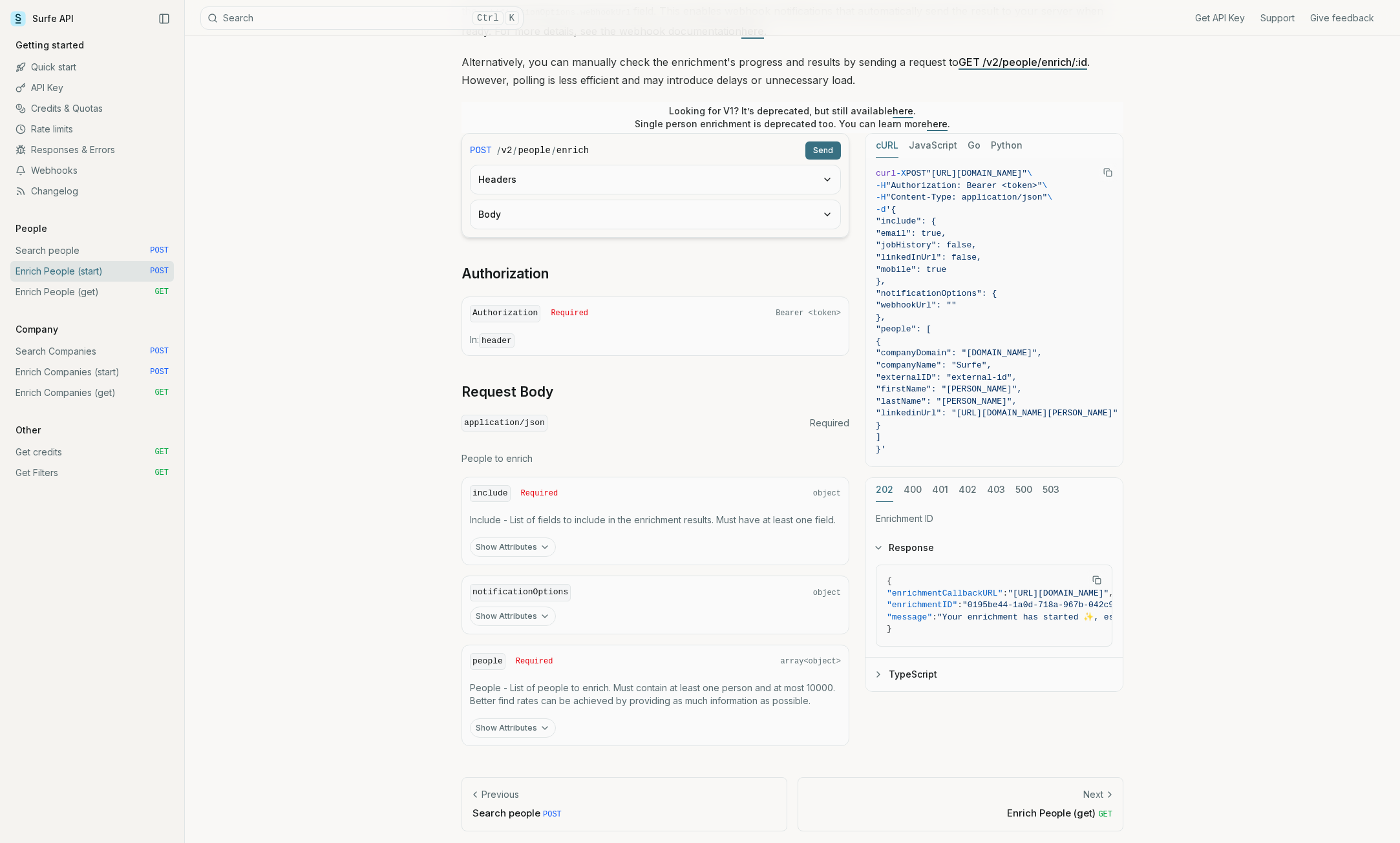
scroll to position [219, 0]
click at [568, 808] on p "Search people POST" at bounding box center [624, 810] width 304 height 13
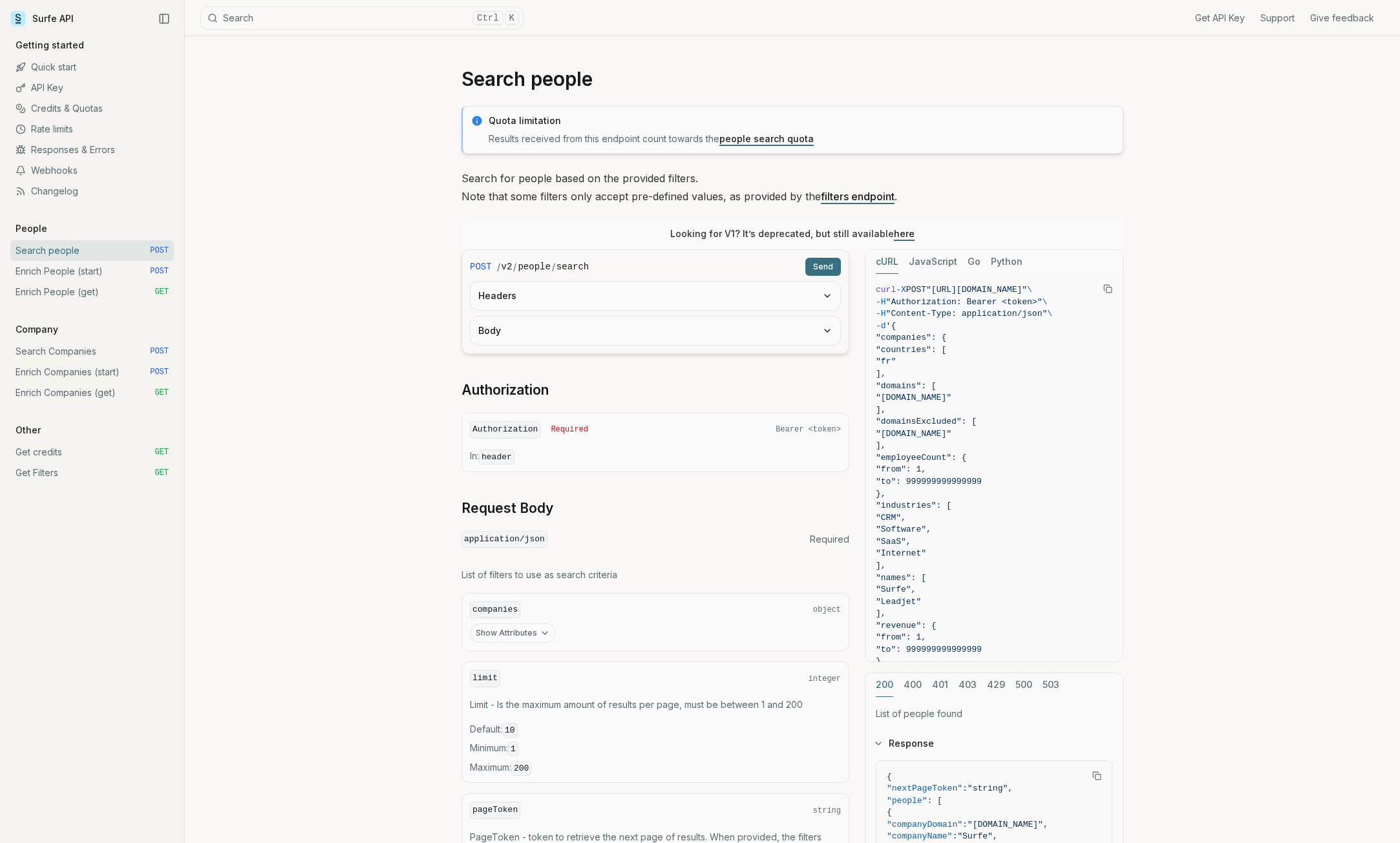
click at [87, 272] on link "Enrich People (start) POST" at bounding box center [93, 271] width 164 height 20
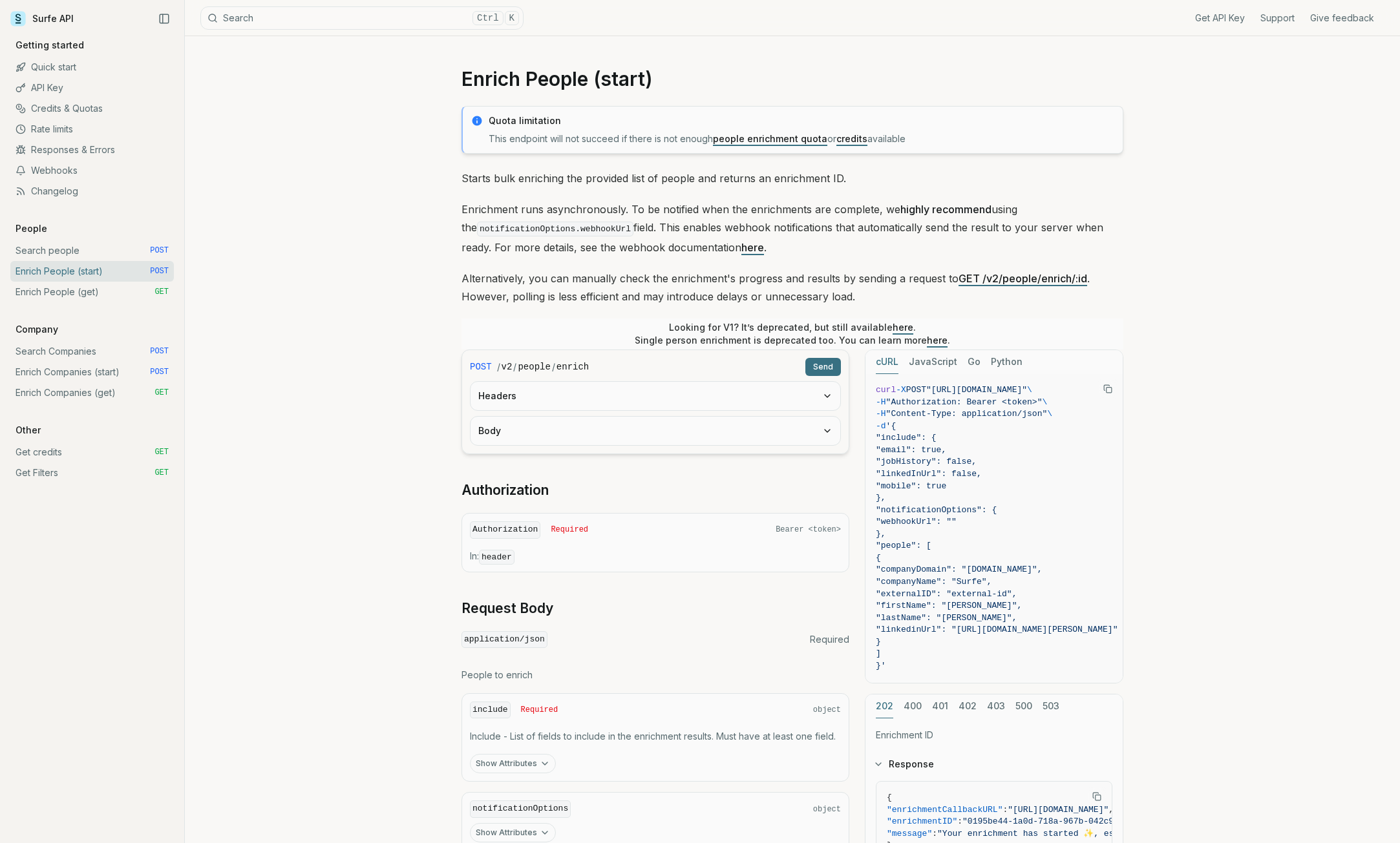
click at [84, 289] on link "Enrich People (get) GET" at bounding box center [93, 292] width 164 height 20
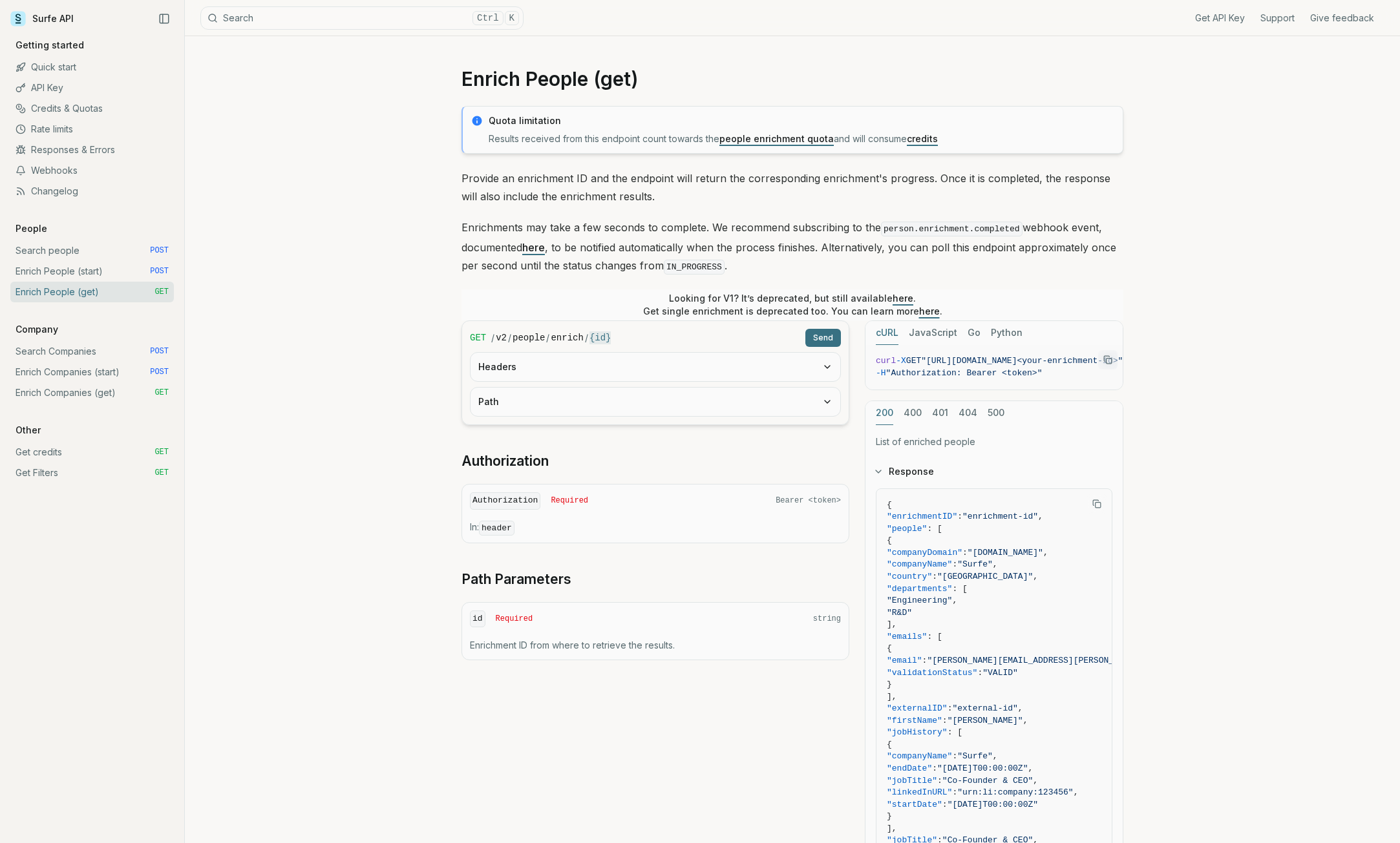
click at [93, 364] on link "Enrich Companies (start) POST" at bounding box center [93, 371] width 164 height 20
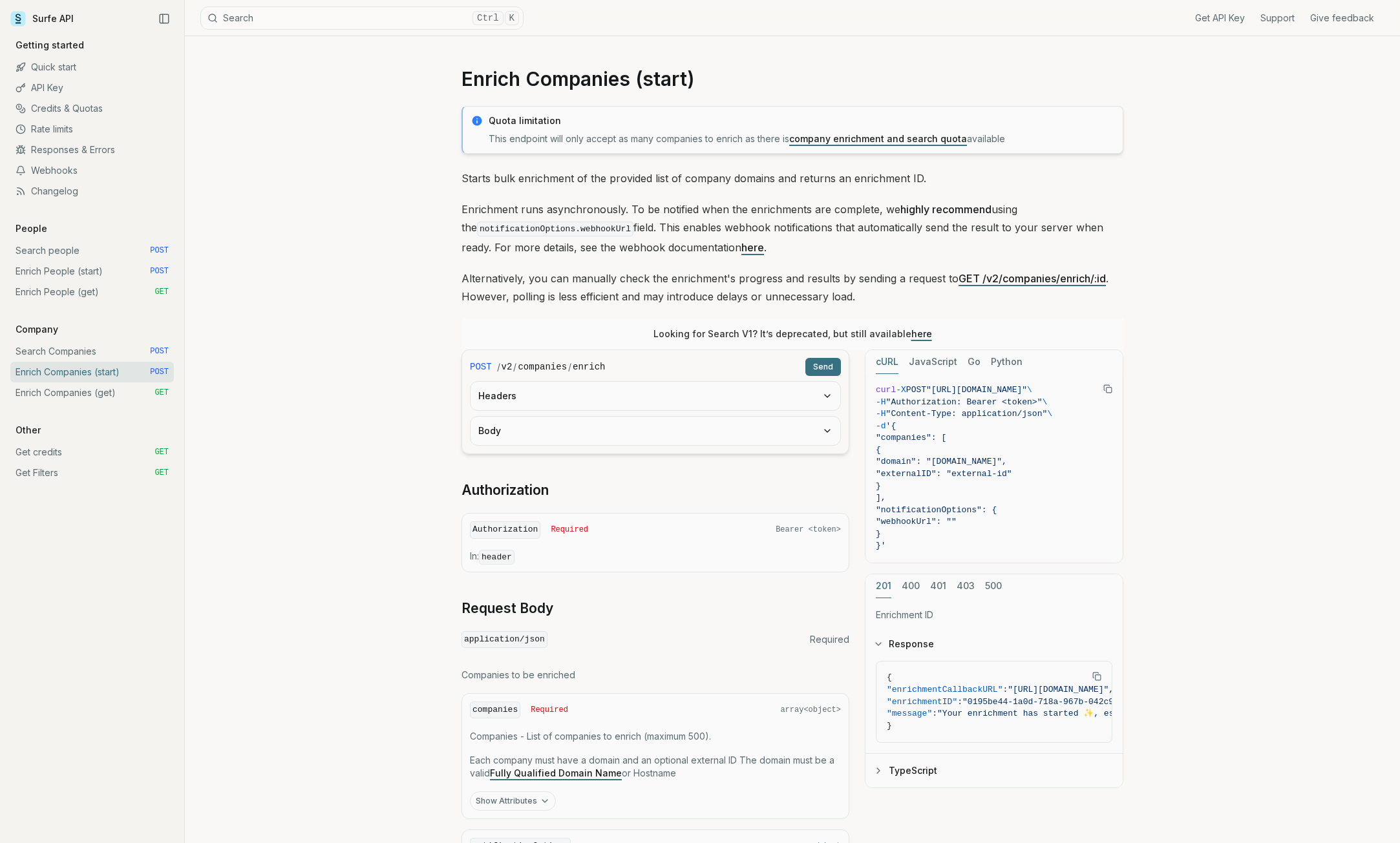
click at [66, 134] on link "Rate limits" at bounding box center [93, 128] width 164 height 20
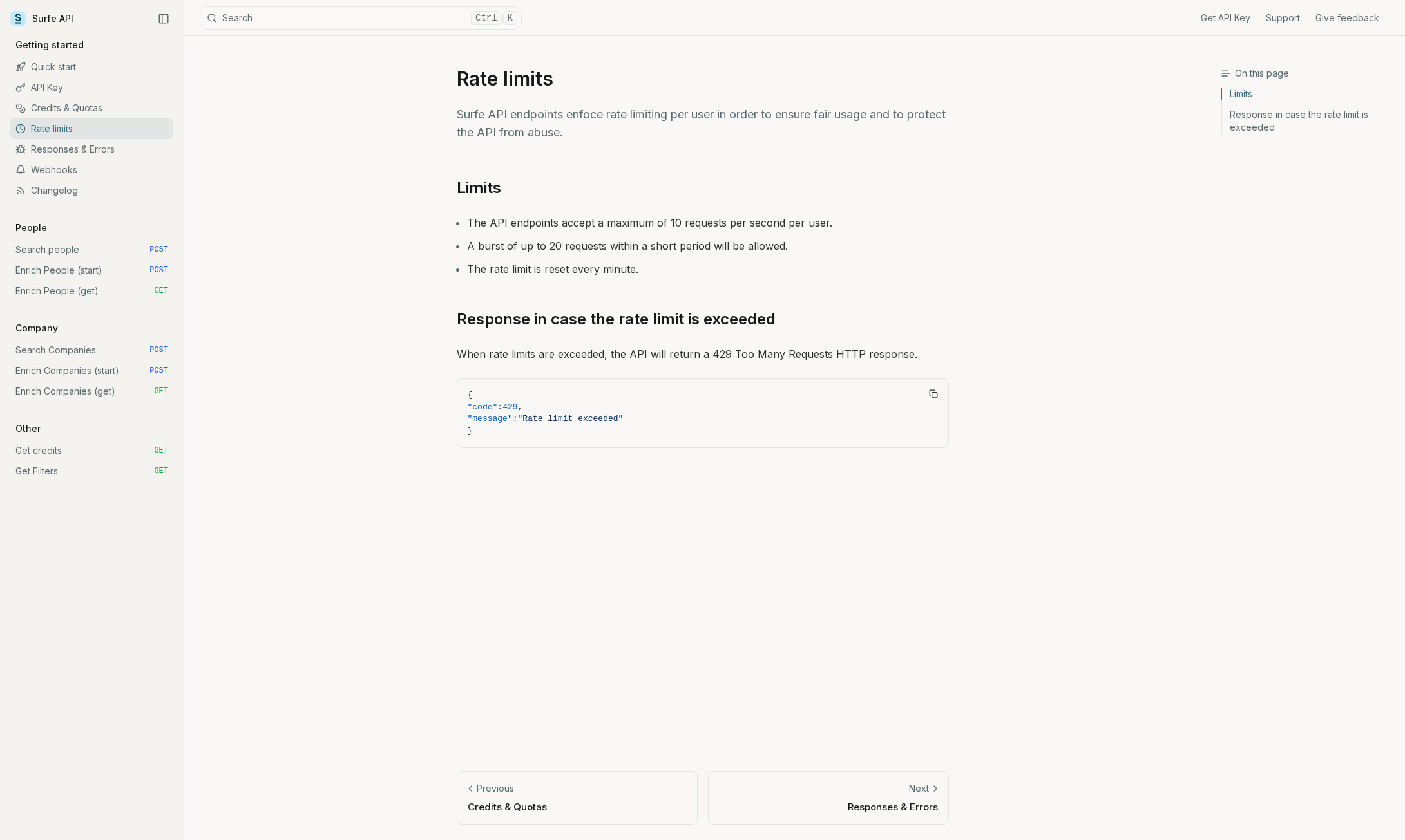
click at [77, 117] on link "Credits & Quotas" at bounding box center [92, 108] width 163 height 20
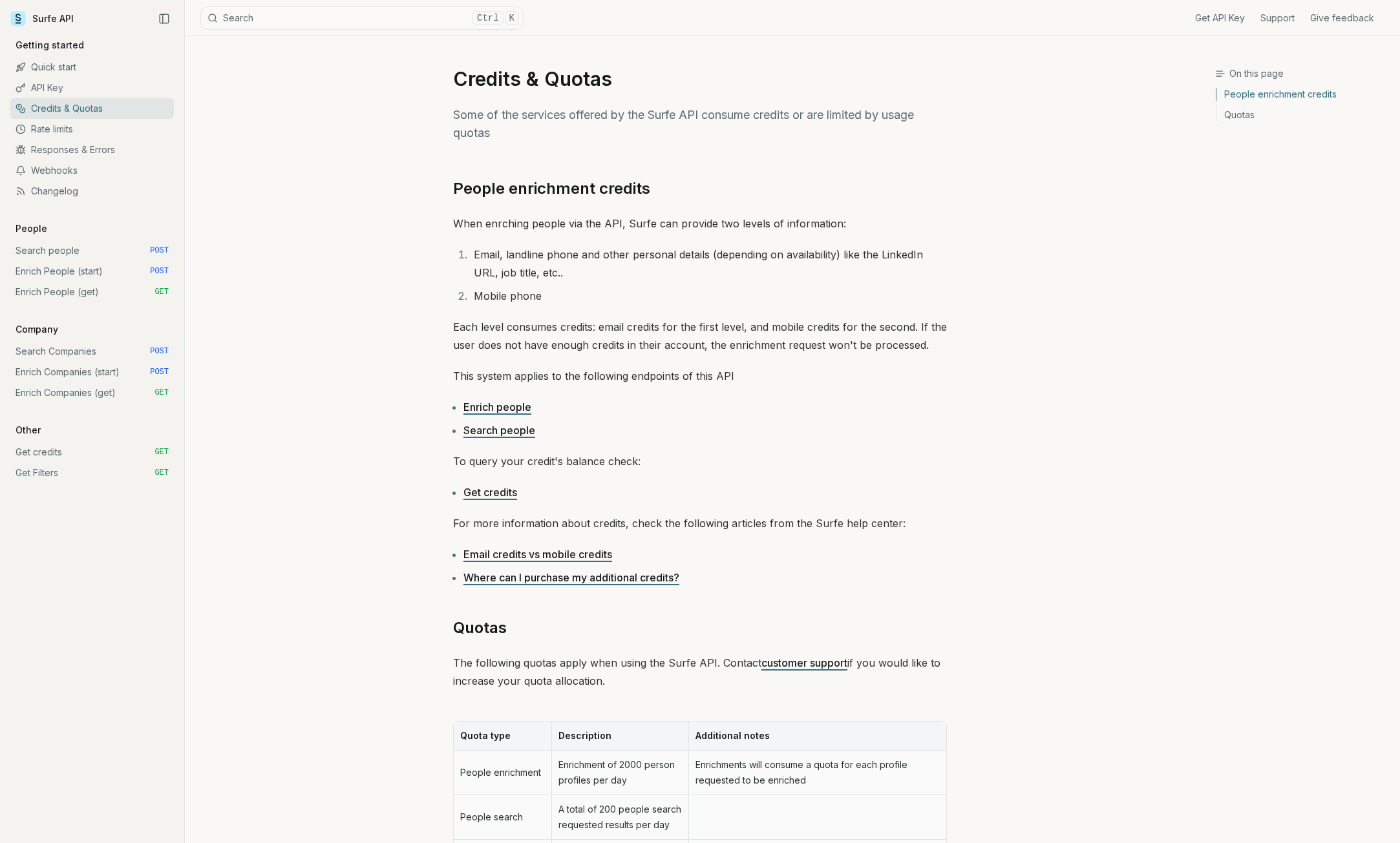
click at [87, 90] on link "API Key" at bounding box center [93, 88] width 164 height 20
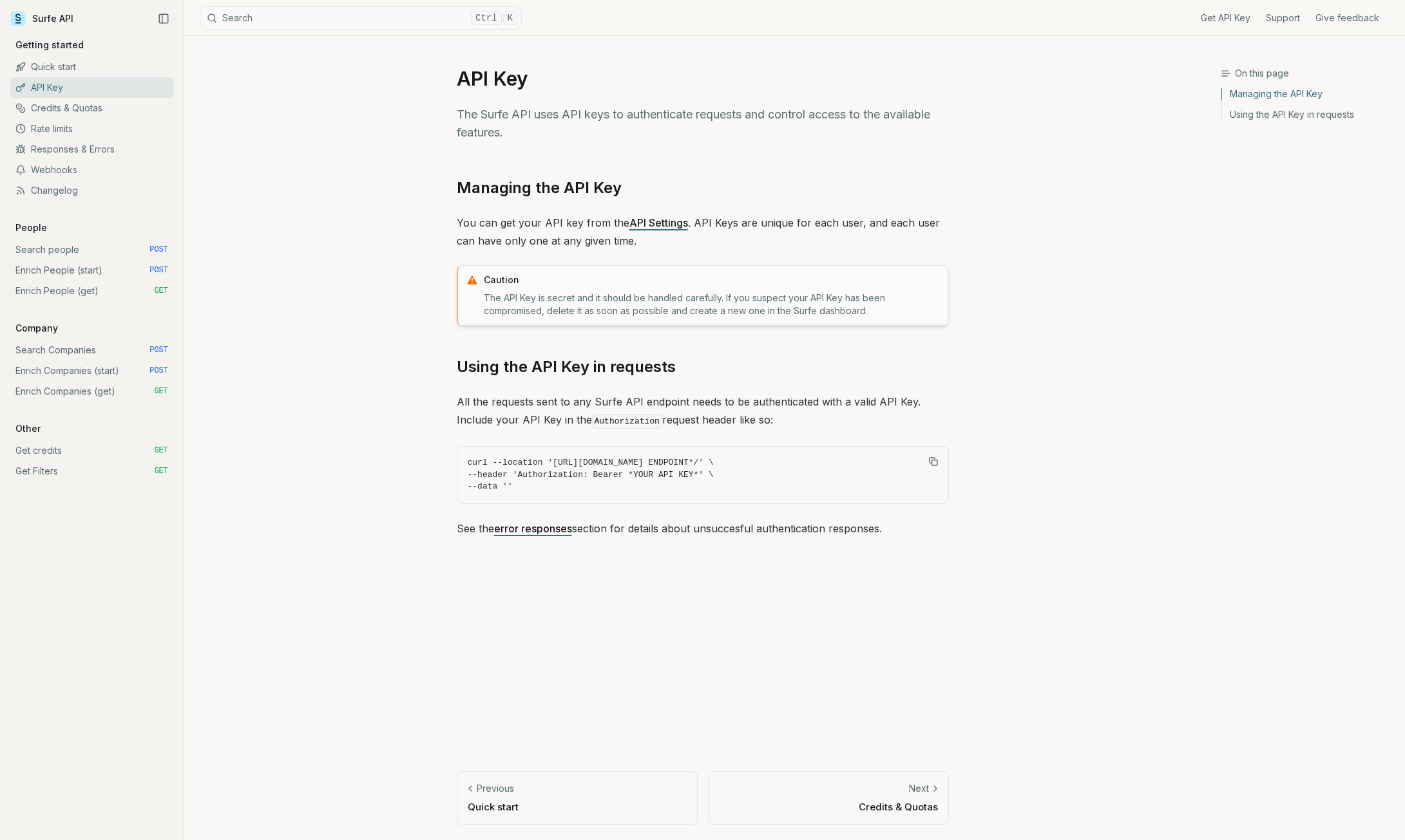
click at [95, 77] on link "Quick start" at bounding box center [92, 67] width 163 height 20
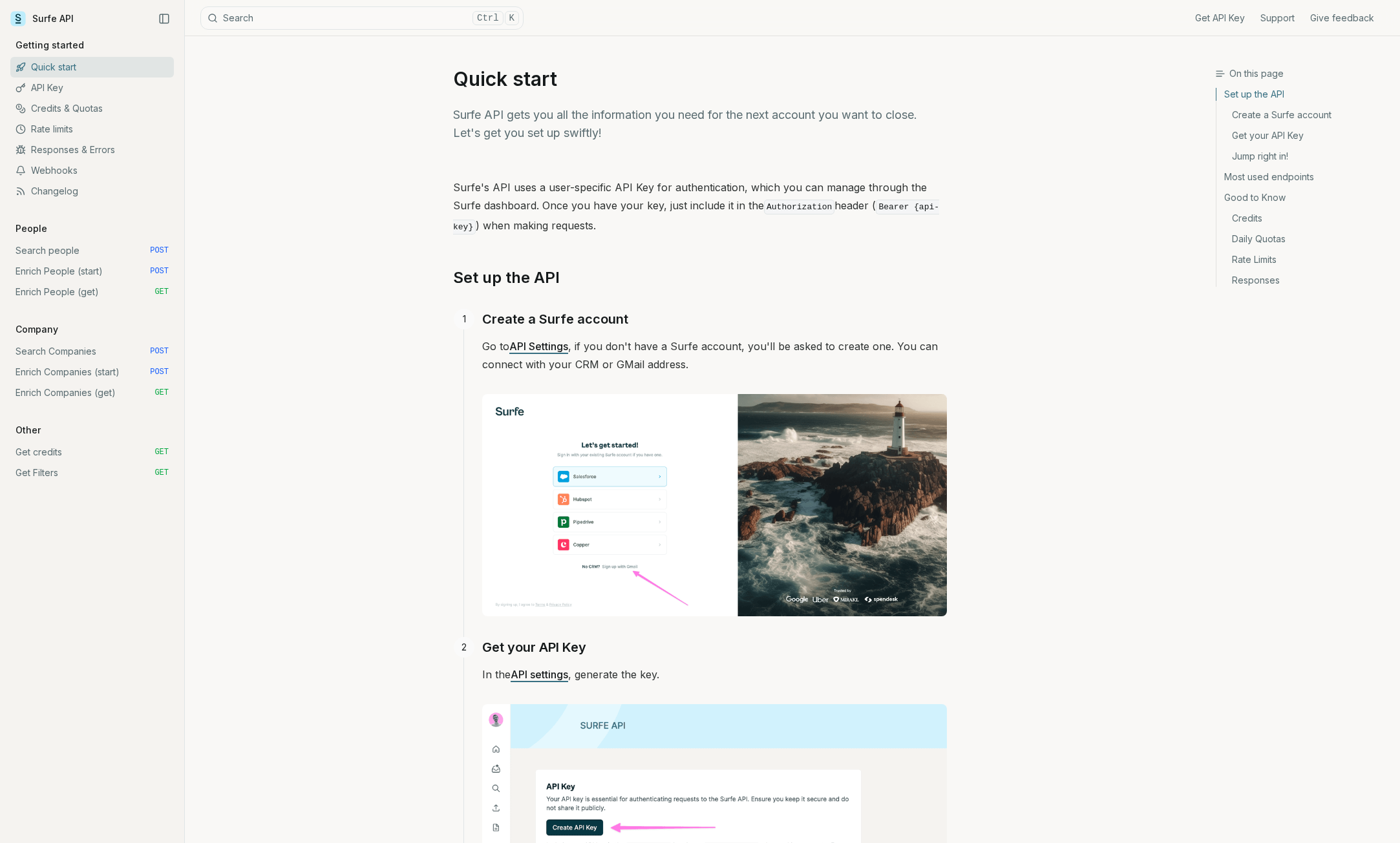
click at [28, 8] on div "Surfe API Get API Key Support Give feedback Getting started Quick start API Key…" at bounding box center [93, 422] width 185 height 843
click at [31, 20] on link "Surfe API" at bounding box center [42, 18] width 64 height 19
click at [20, 15] on icon at bounding box center [18, 17] width 6 height 7
